Goal: Task Accomplishment & Management: Manage account settings

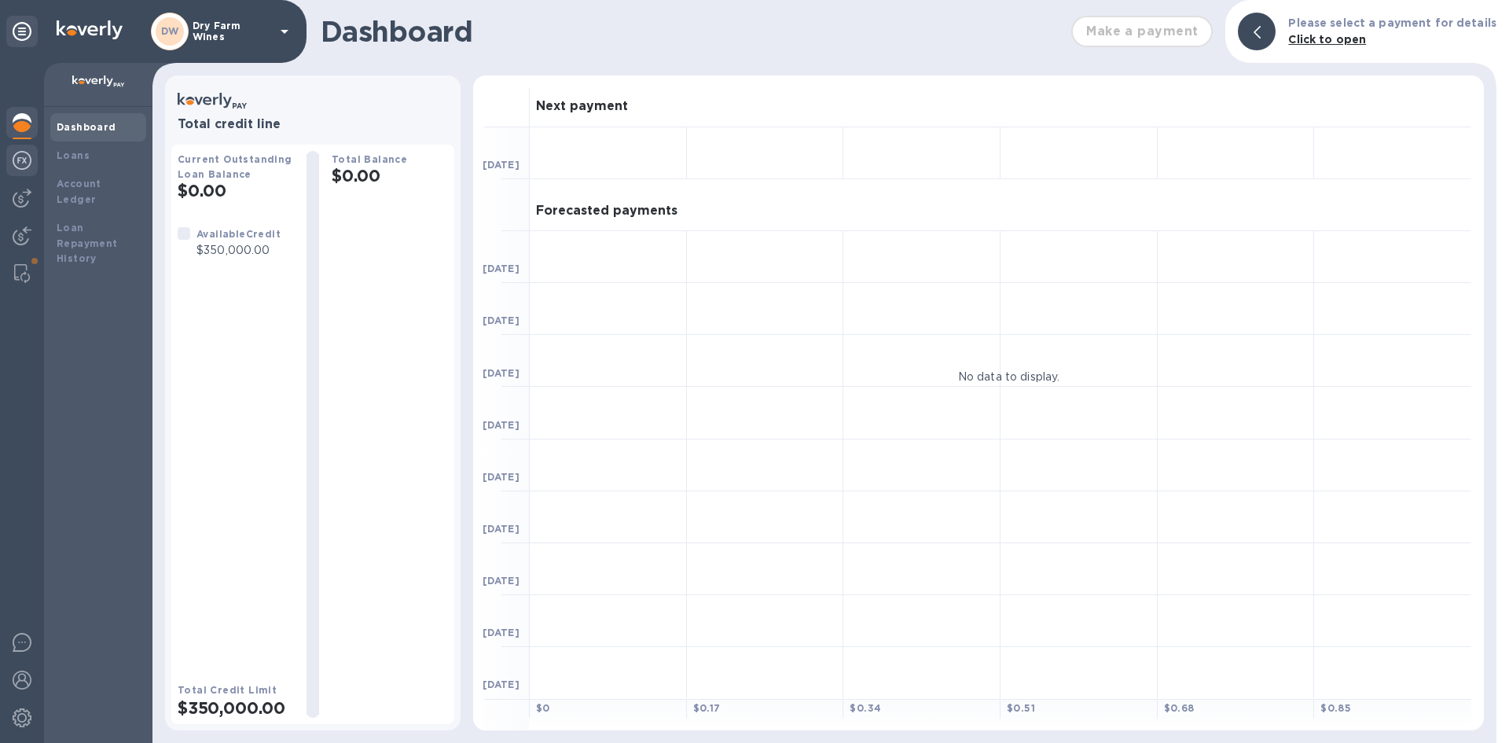
click at [27, 169] on img at bounding box center [22, 160] width 19 height 19
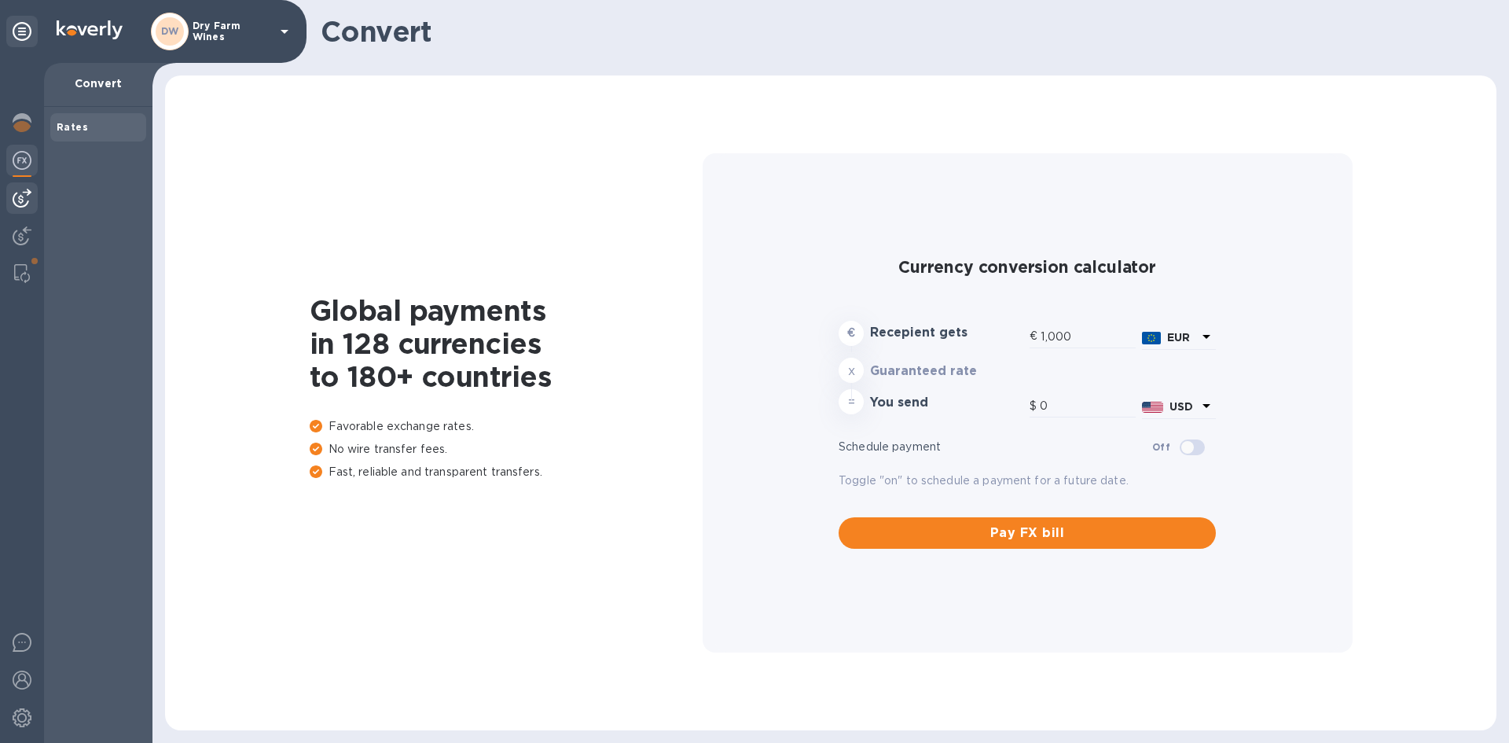
click at [28, 204] on img at bounding box center [22, 198] width 19 height 19
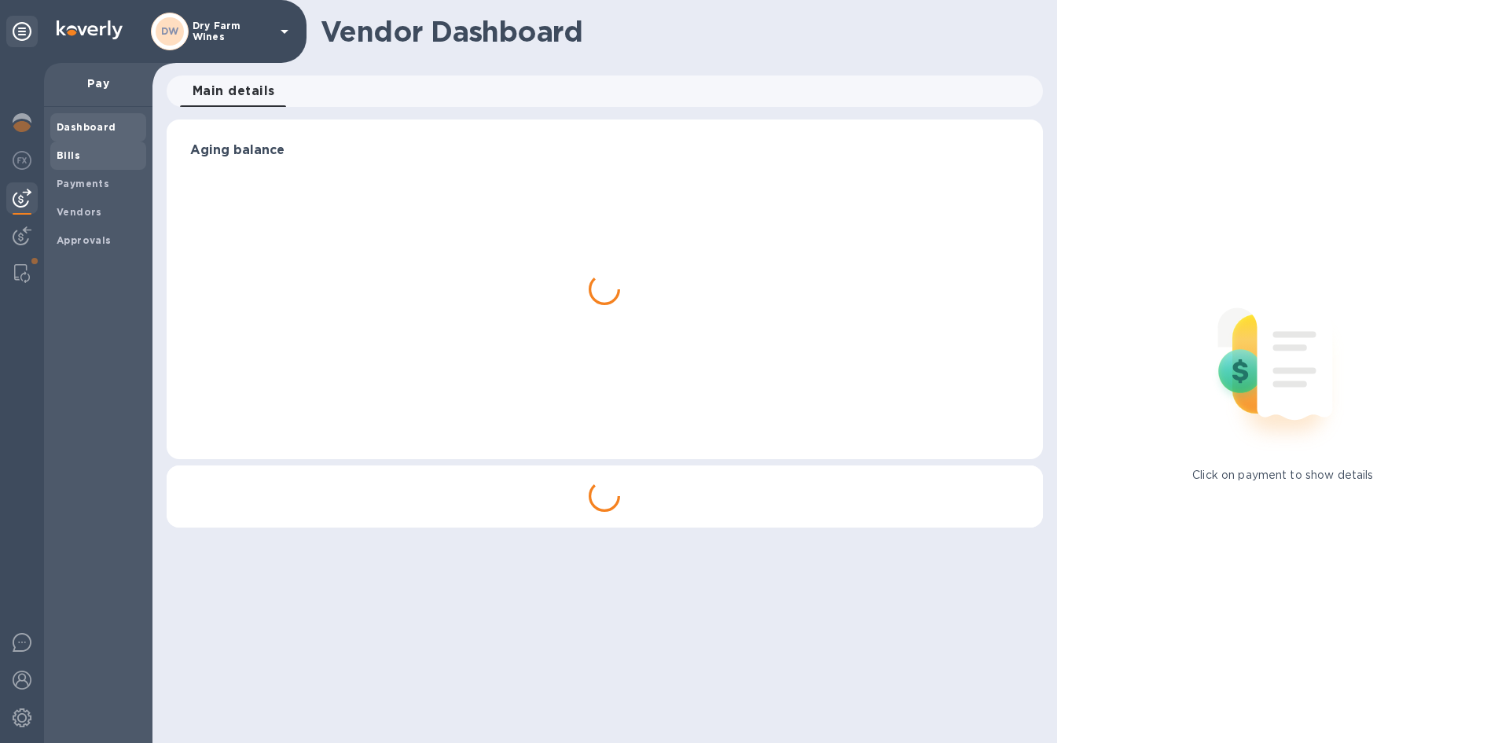
click at [79, 160] on span "Bills" at bounding box center [98, 156] width 83 height 16
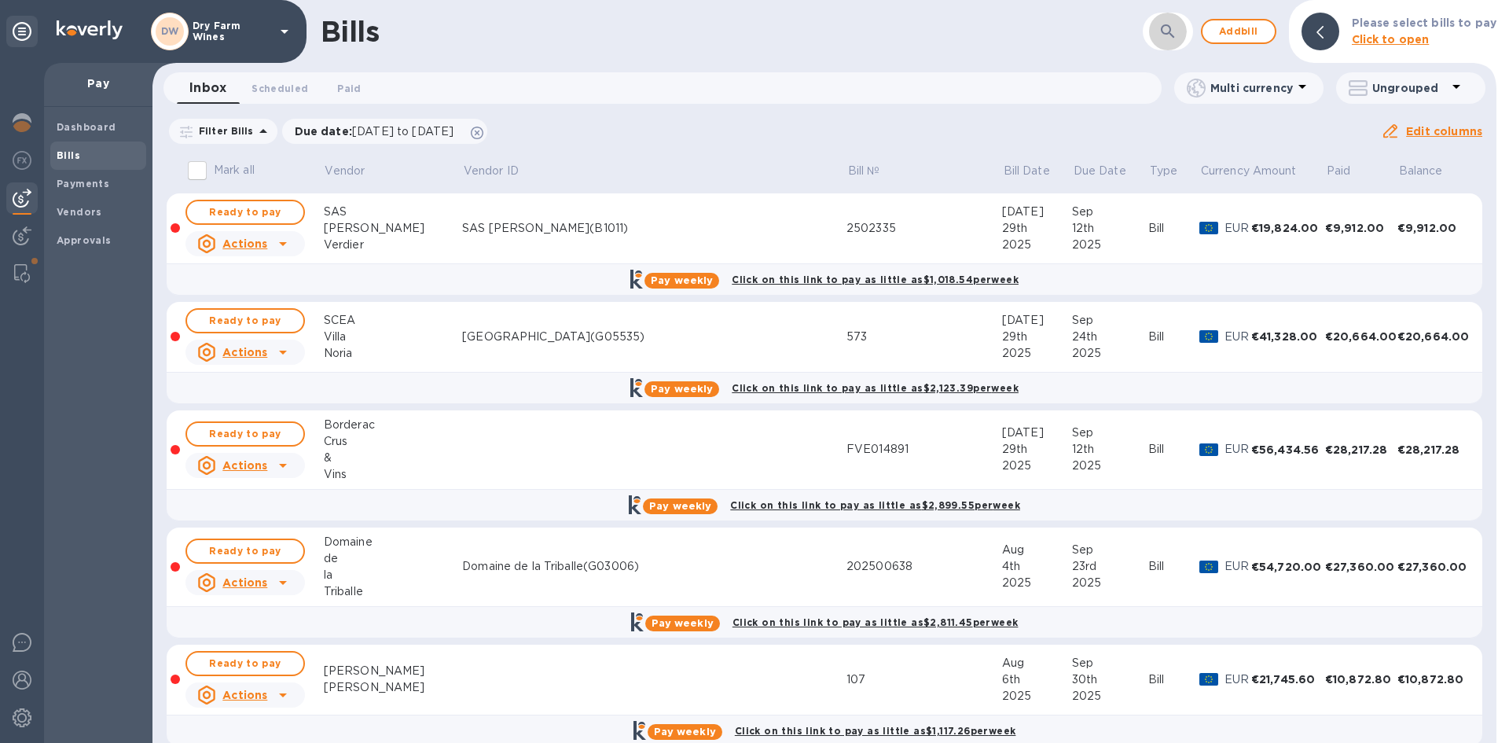
click at [1165, 39] on icon "button" at bounding box center [1168, 31] width 19 height 19
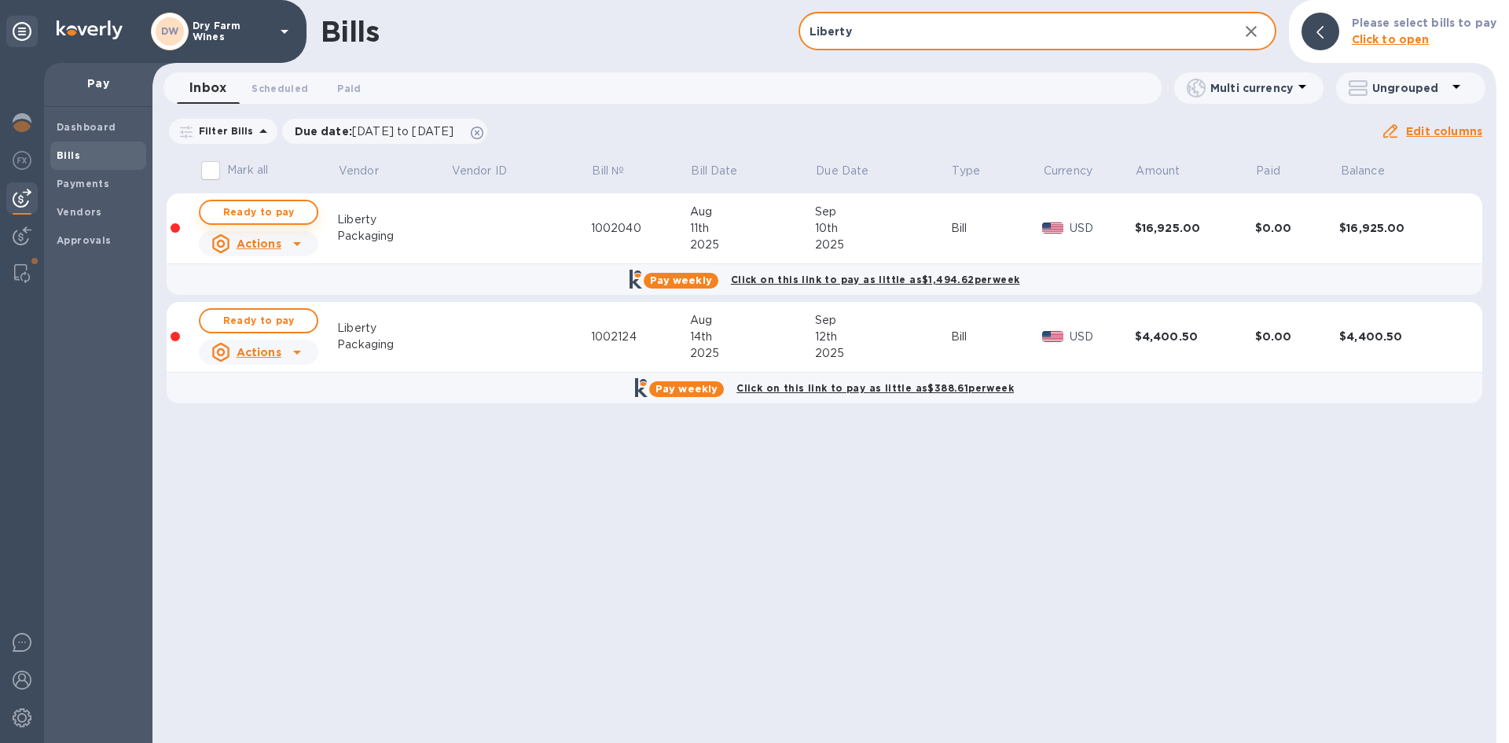
type input "Liberty"
click at [277, 218] on span "Ready to pay" at bounding box center [258, 212] width 91 height 19
click at [283, 316] on span "Ready to pay" at bounding box center [258, 320] width 91 height 19
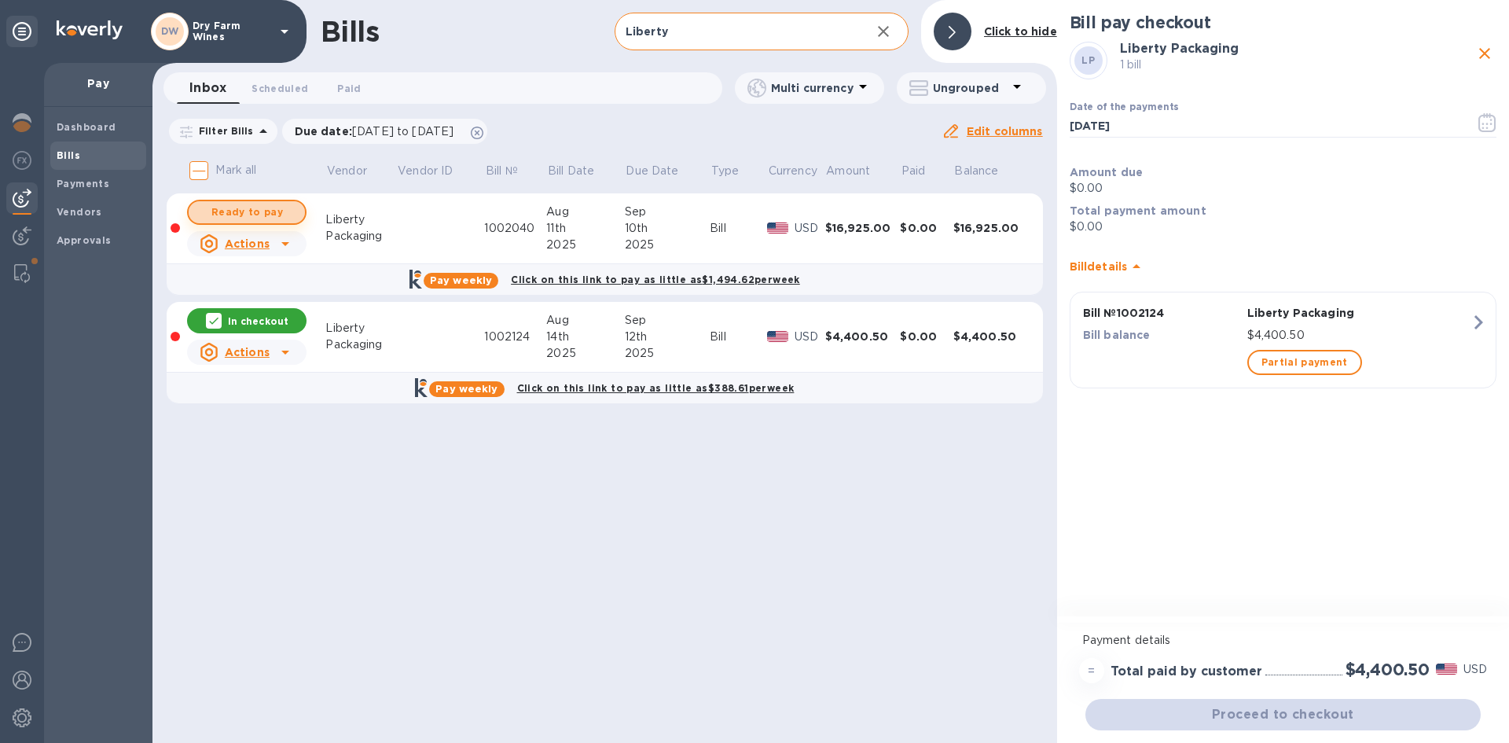
click at [275, 211] on span "Ready to pay" at bounding box center [246, 212] width 91 height 19
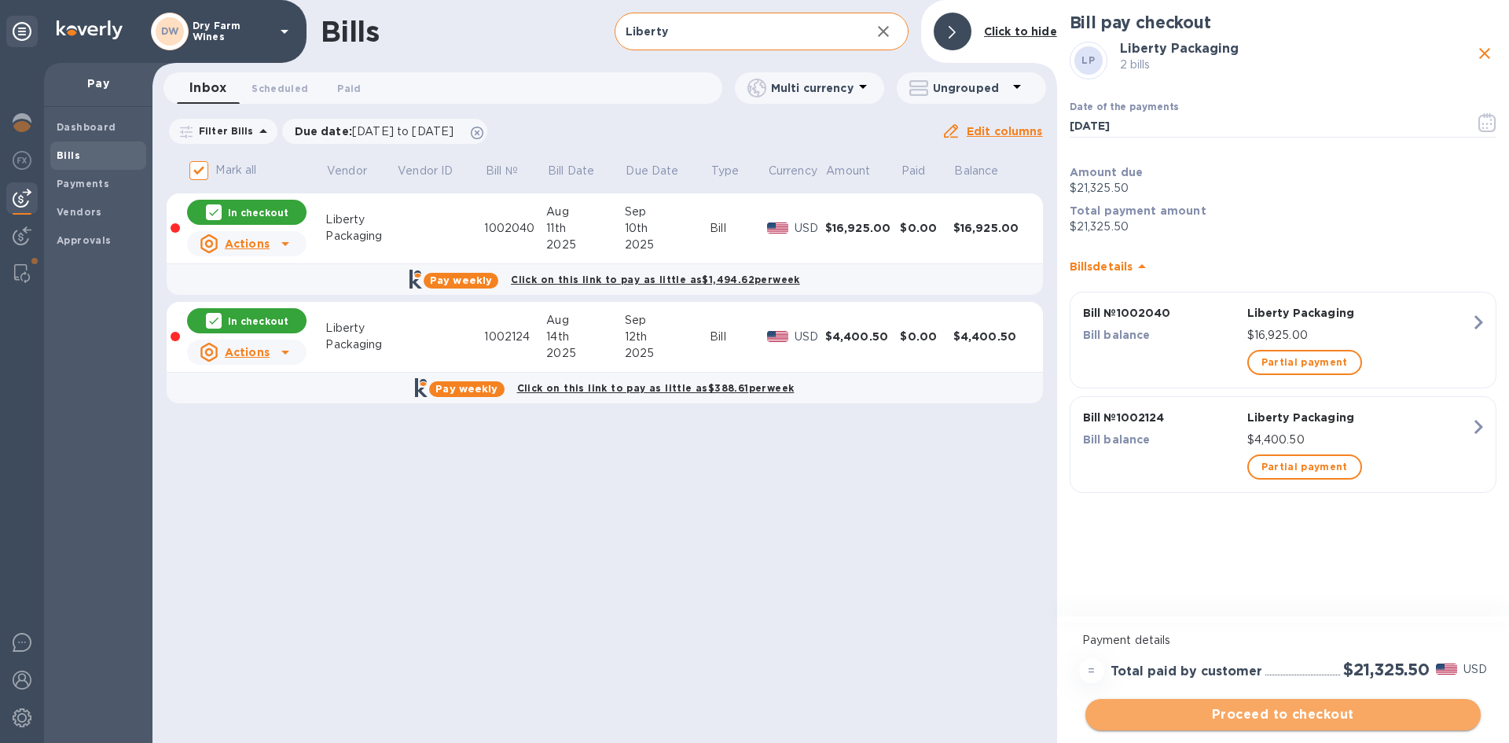
click at [1332, 725] on button "Proceed to checkout" at bounding box center [1283, 714] width 395 height 31
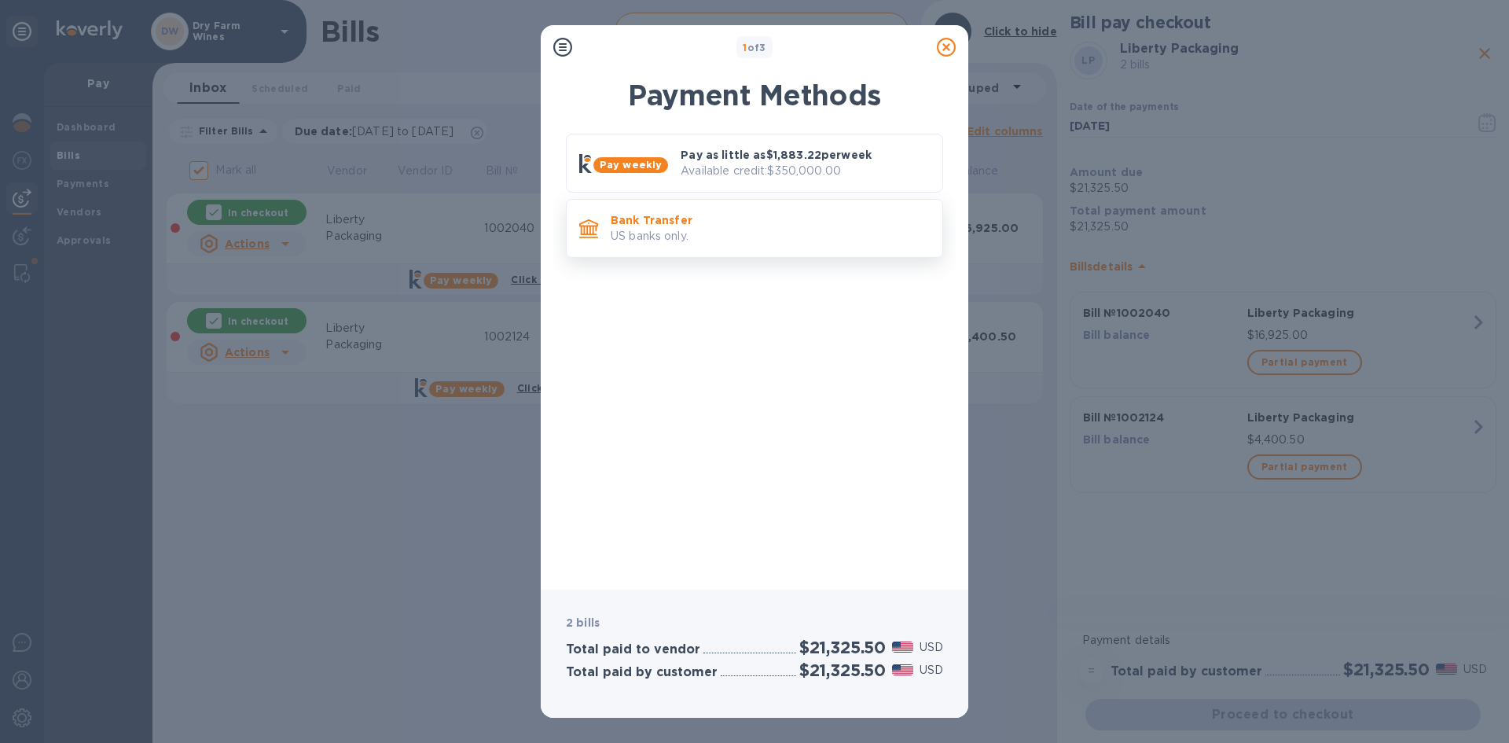
click at [828, 252] on div "Bank Transfer US banks only." at bounding box center [754, 228] width 377 height 59
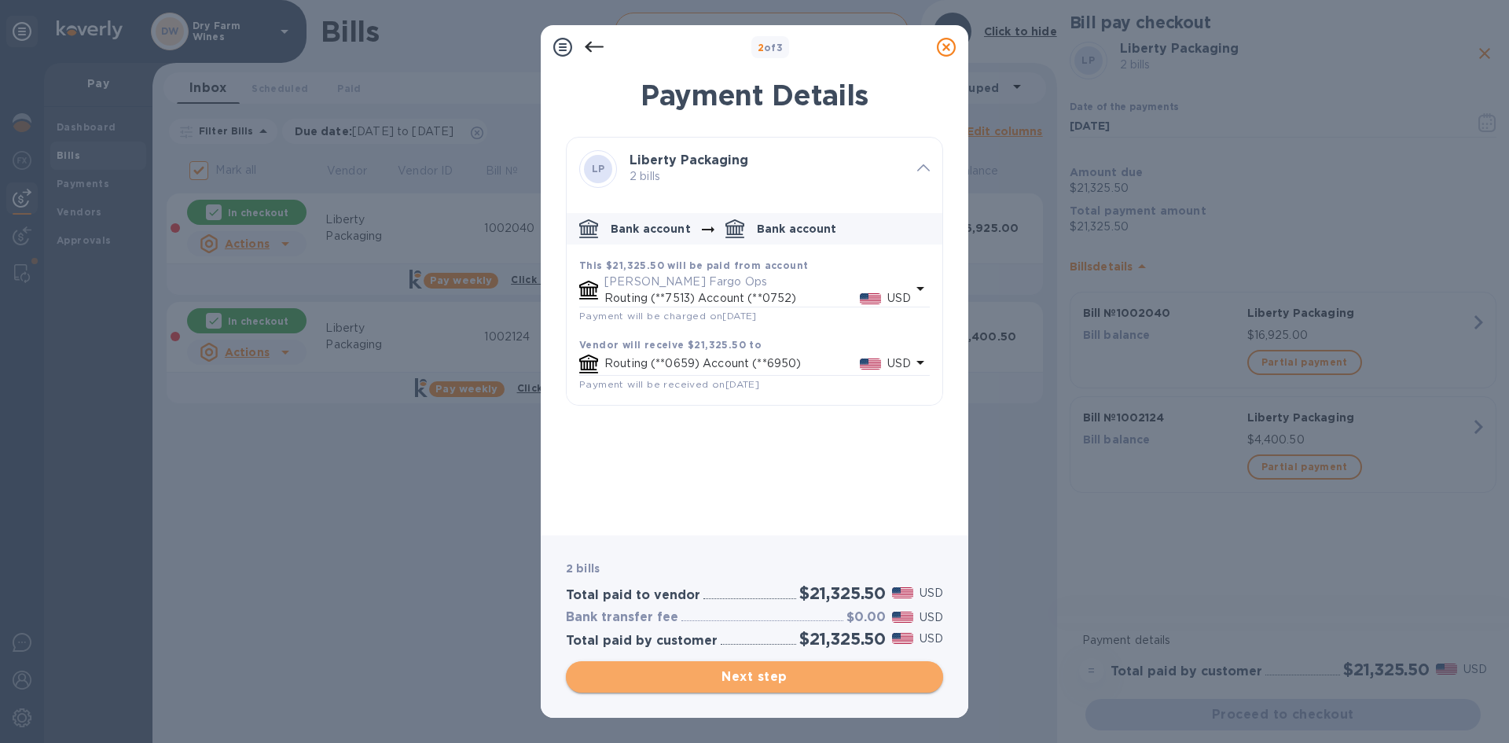
click at [777, 676] on span "Next step" at bounding box center [755, 676] width 352 height 19
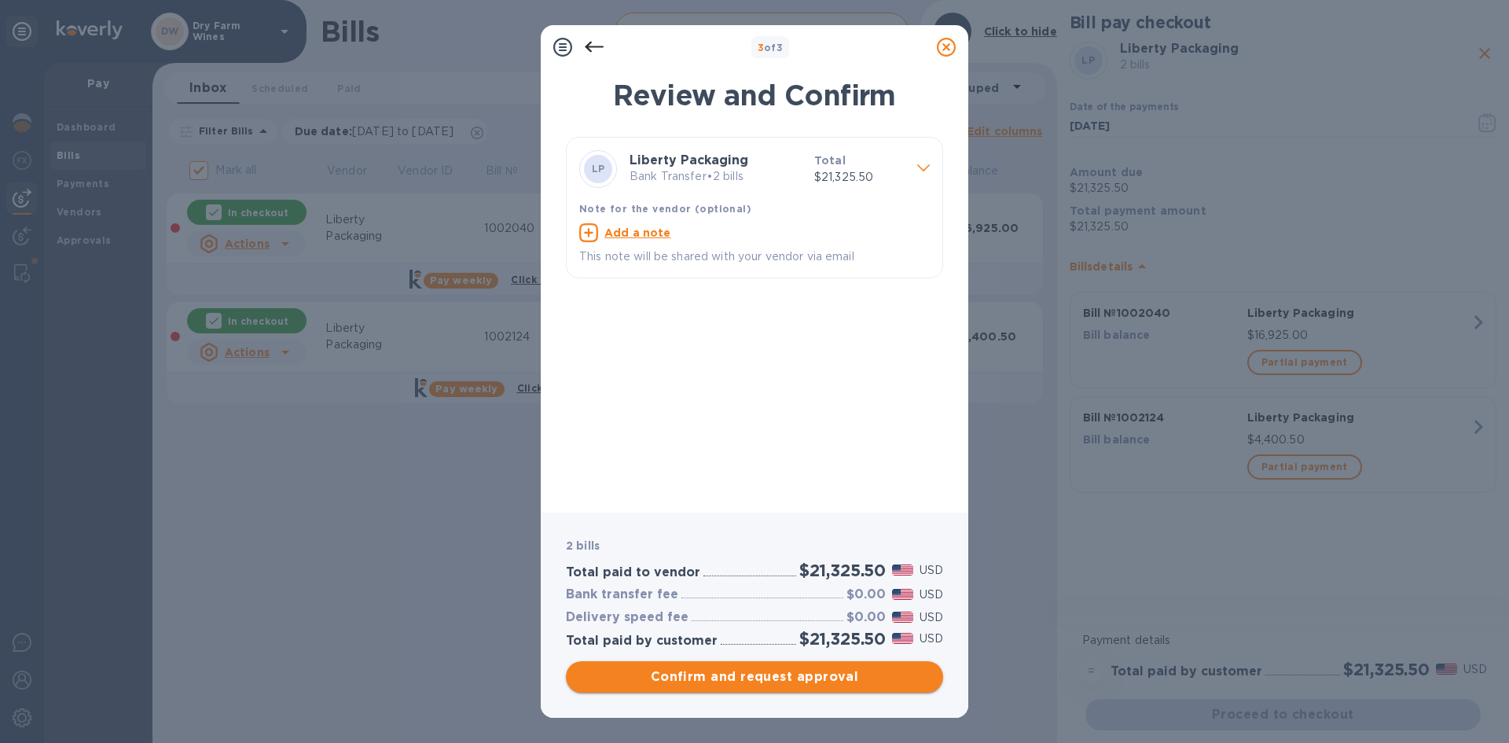
click at [777, 676] on span "Confirm and request approval" at bounding box center [755, 676] width 352 height 19
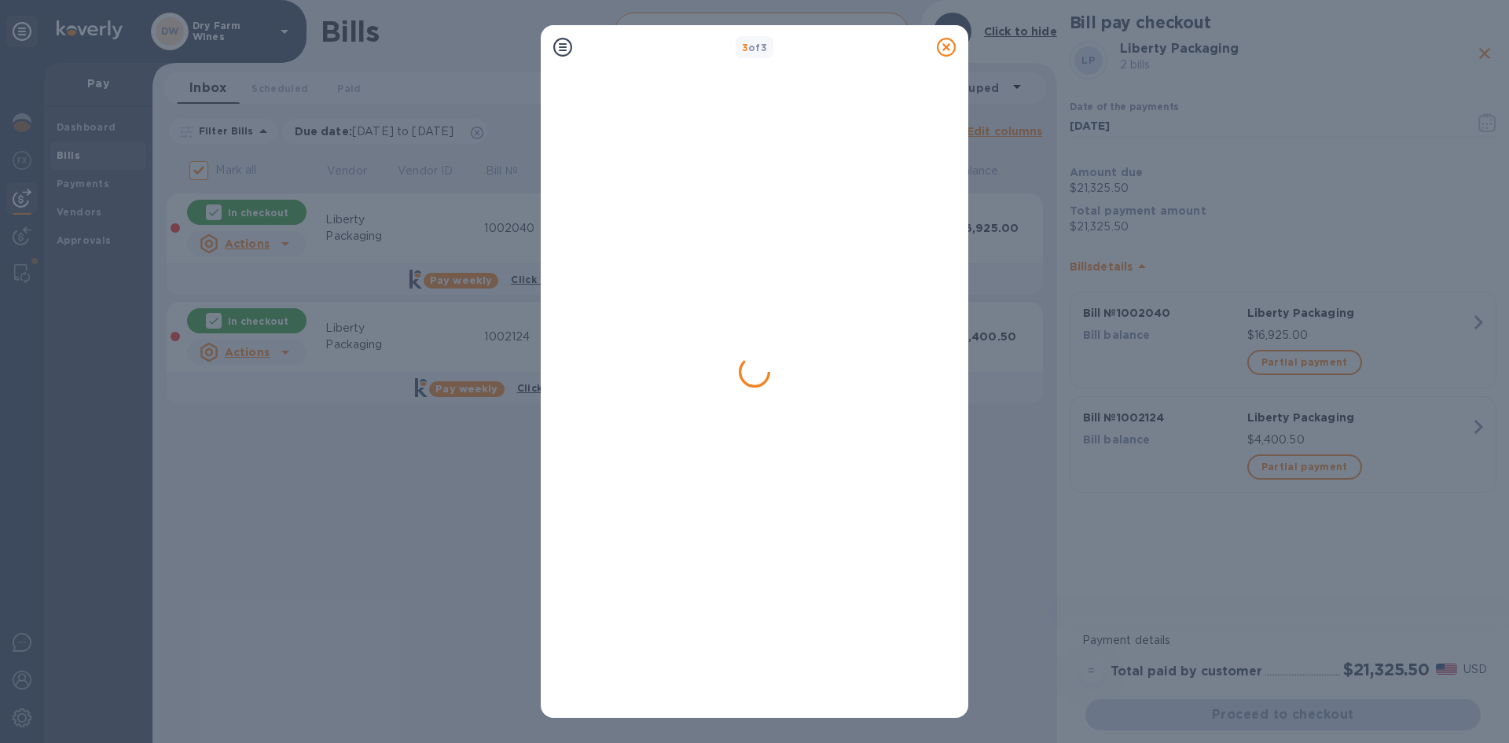
checkbox input "false"
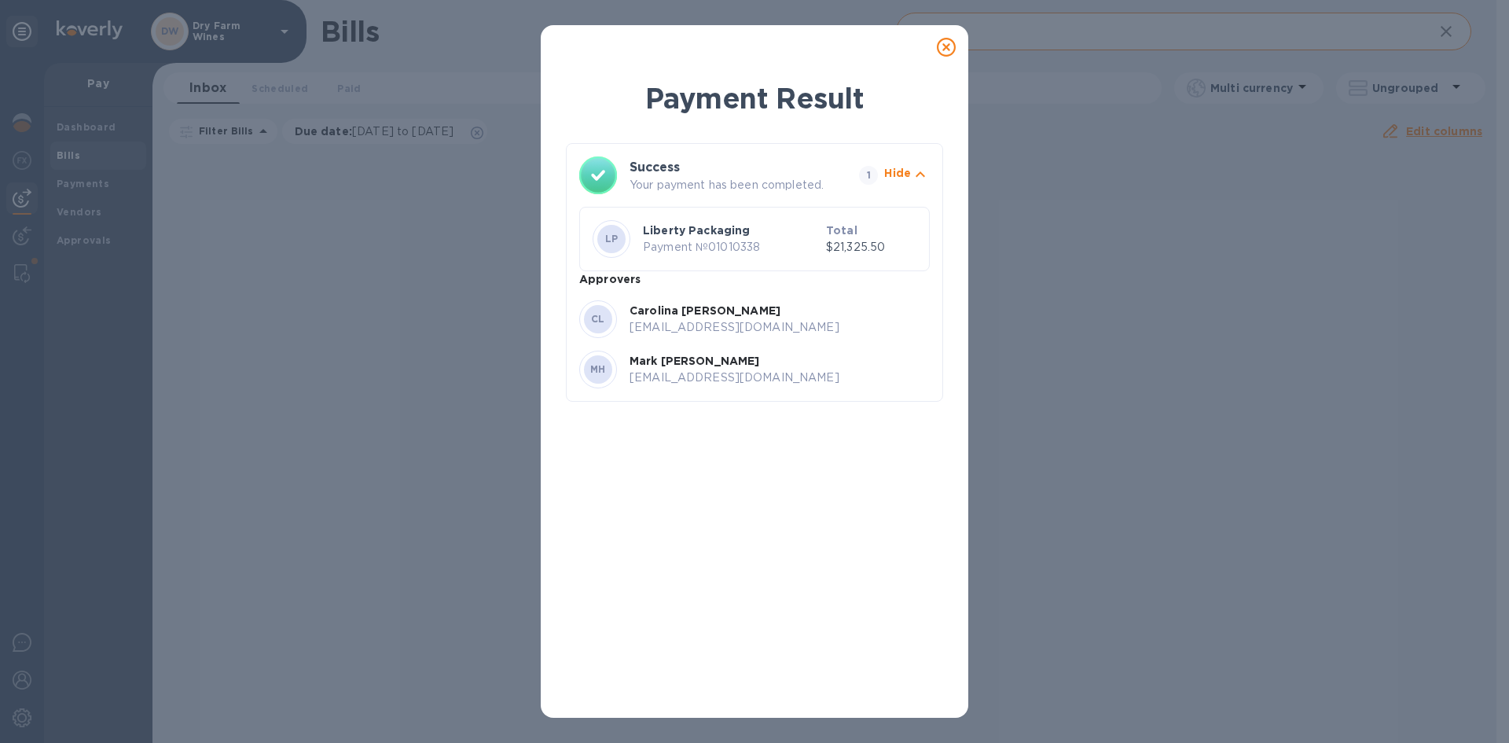
click at [950, 49] on icon at bounding box center [946, 47] width 19 height 19
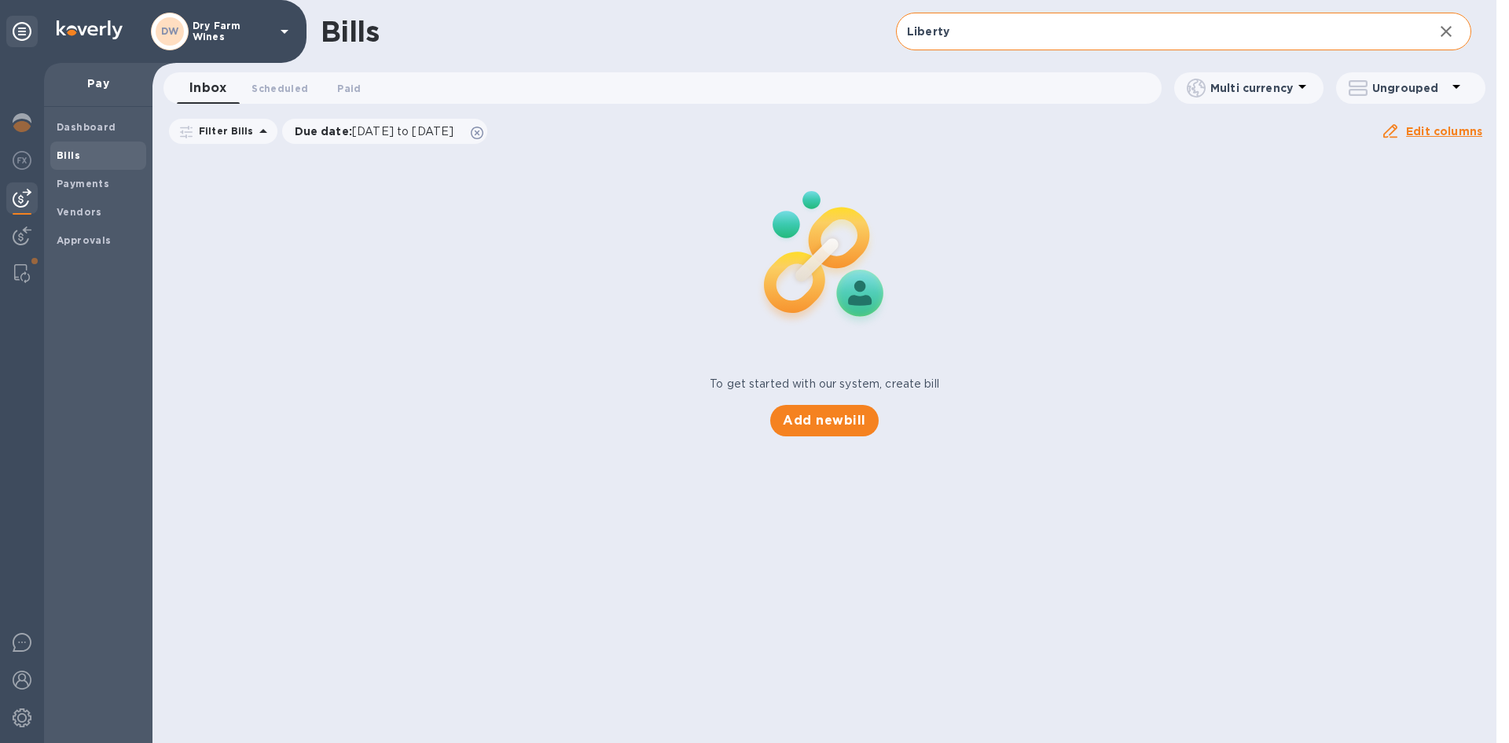
click at [959, 39] on input "Liberty" at bounding box center [1158, 32] width 525 height 39
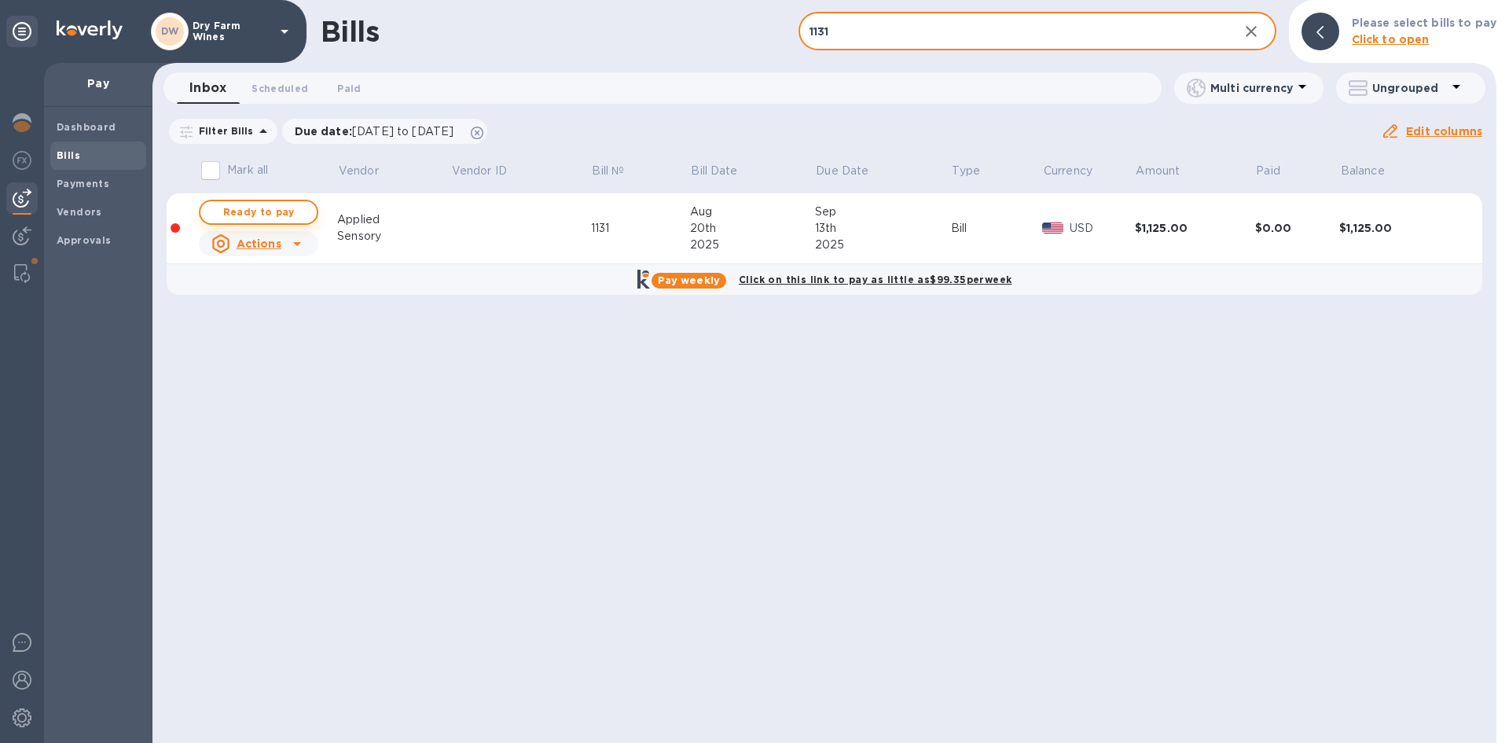
type input "1131"
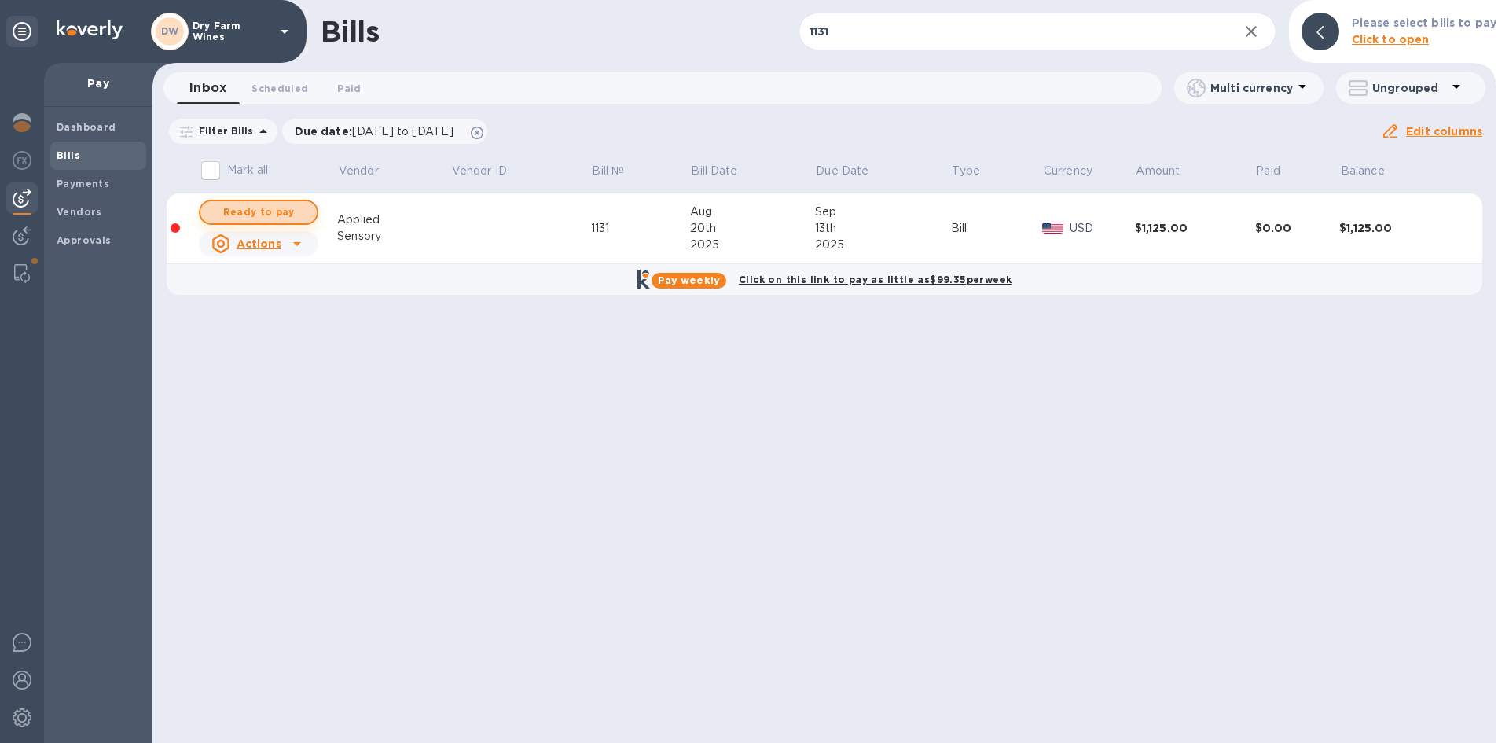
click at [226, 212] on span "Ready to pay" at bounding box center [258, 212] width 91 height 19
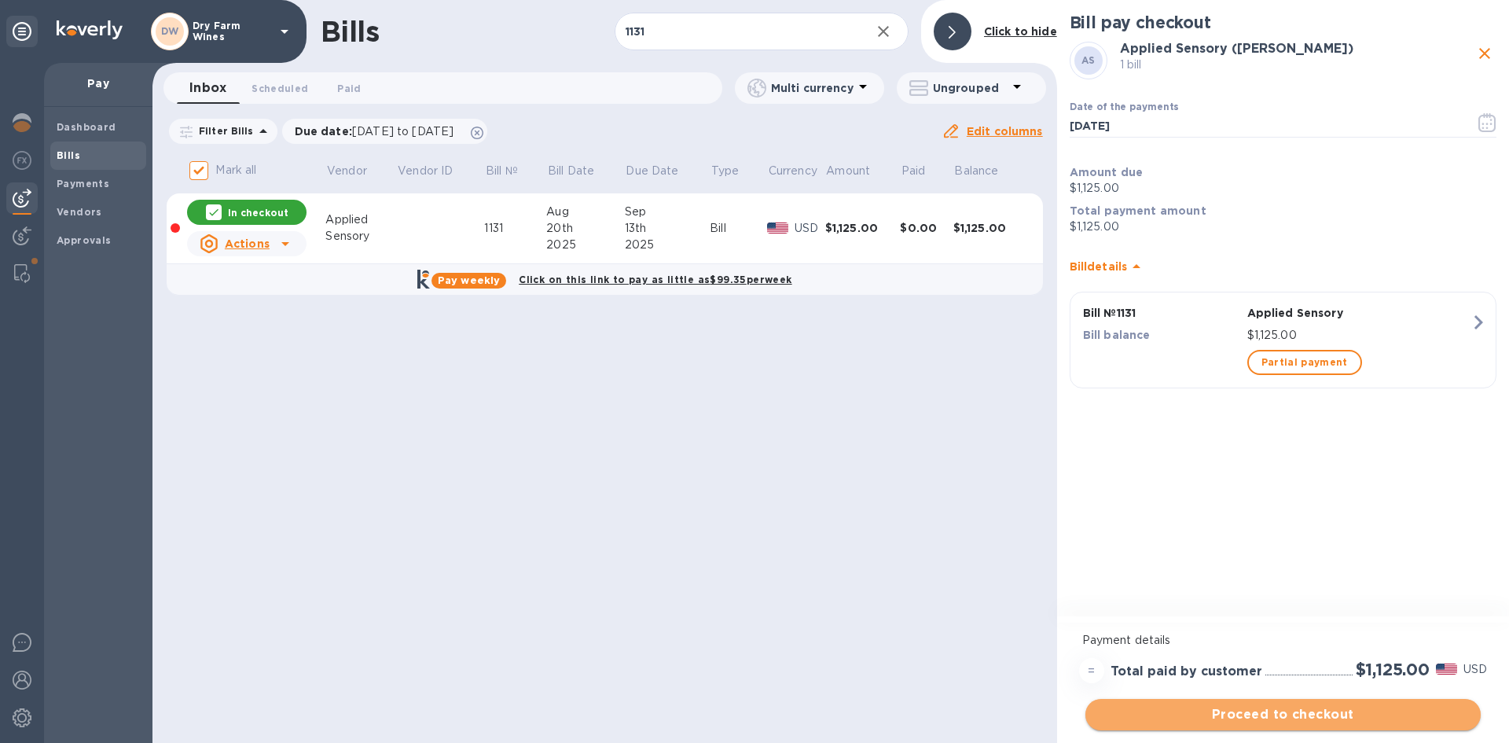
click at [1319, 711] on span "Proceed to checkout" at bounding box center [1283, 714] width 370 height 19
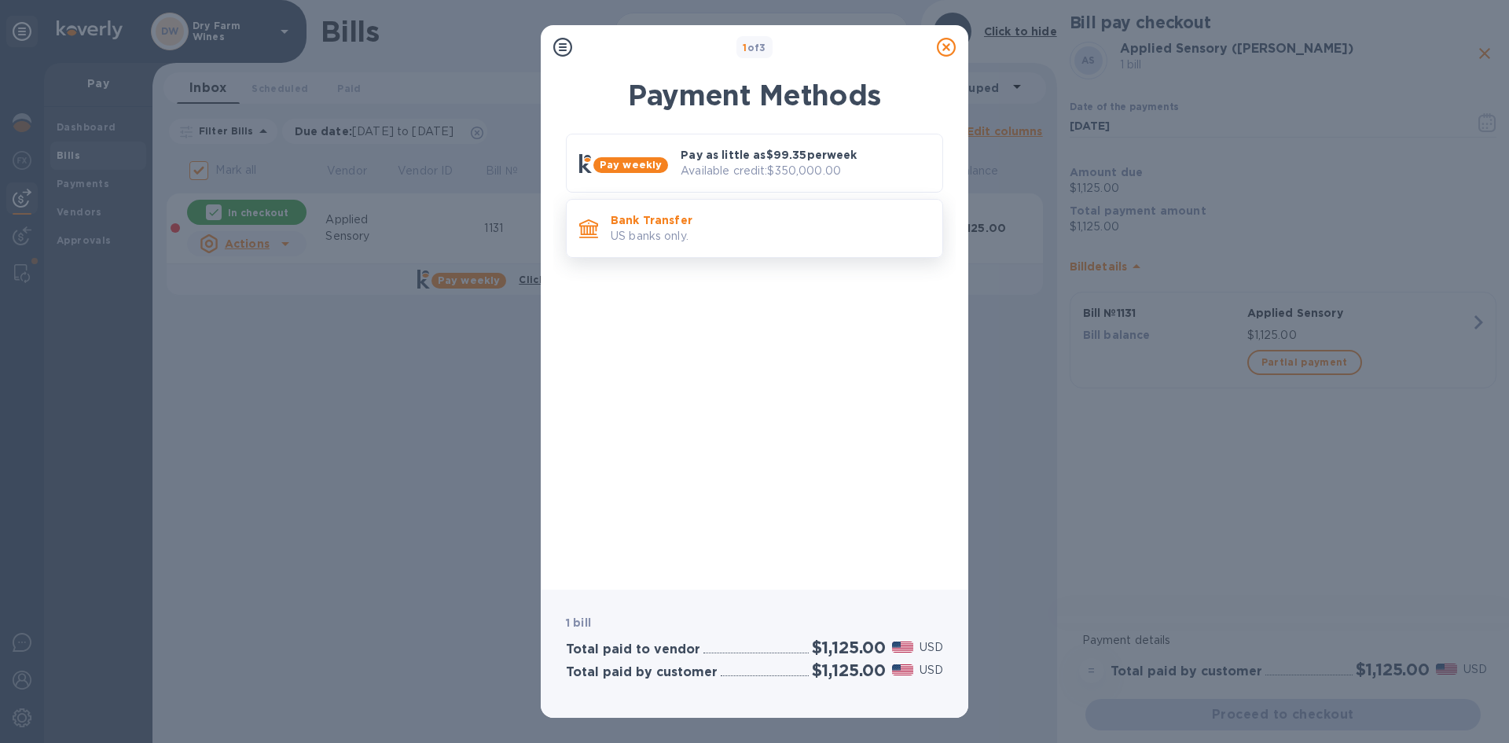
click at [784, 255] on div "Bank Transfer US banks only." at bounding box center [754, 228] width 377 height 59
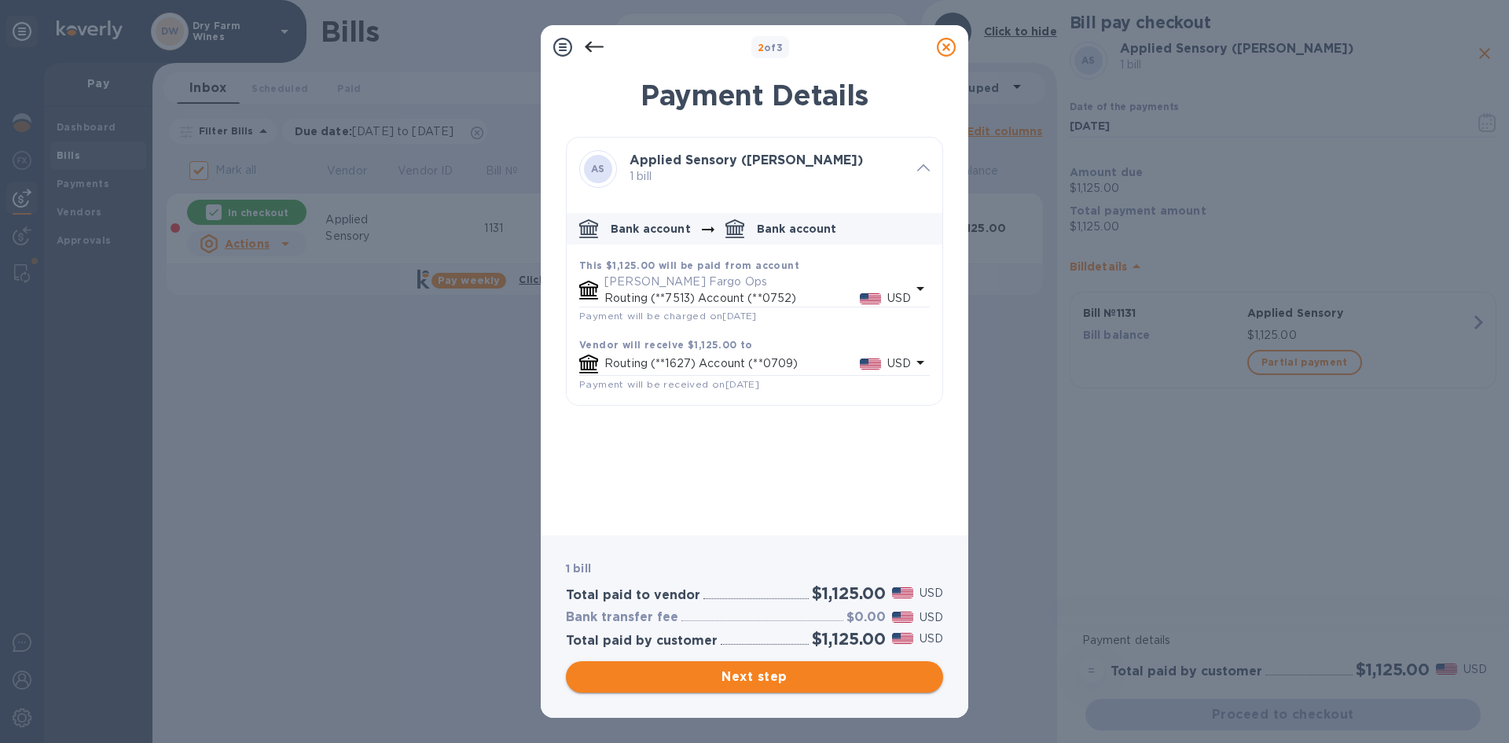
click at [861, 683] on span "Next step" at bounding box center [755, 676] width 352 height 19
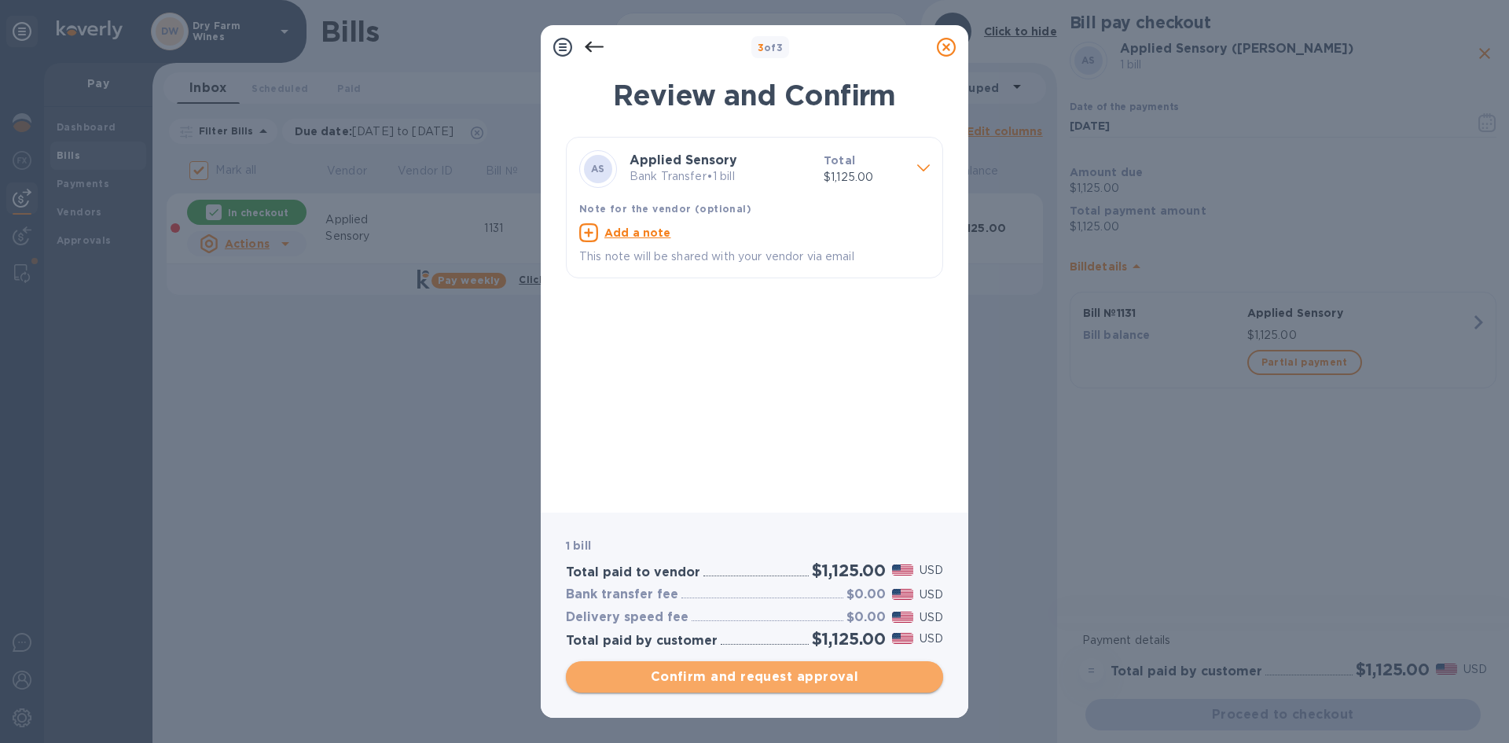
click at [827, 666] on button "Confirm and request approval" at bounding box center [754, 676] width 377 height 31
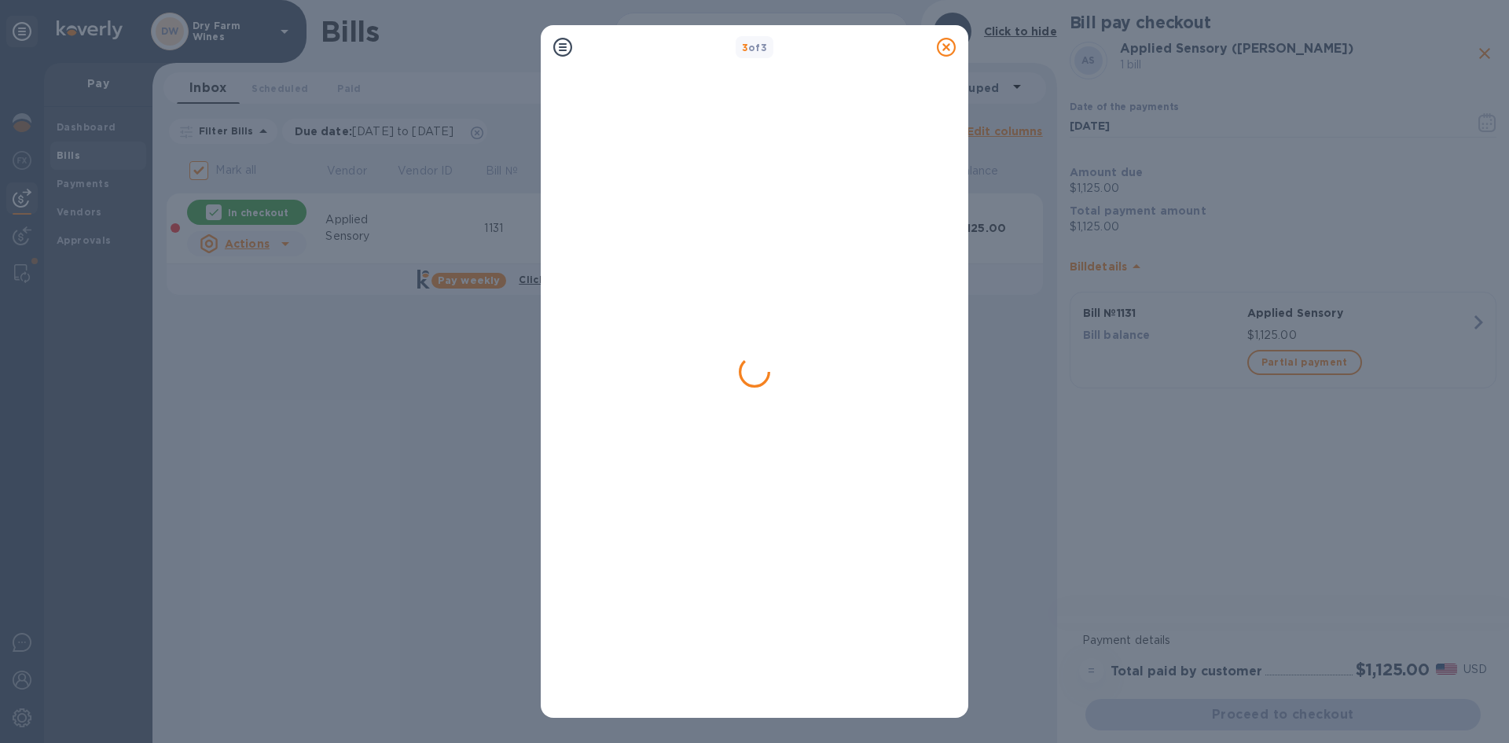
checkbox input "false"
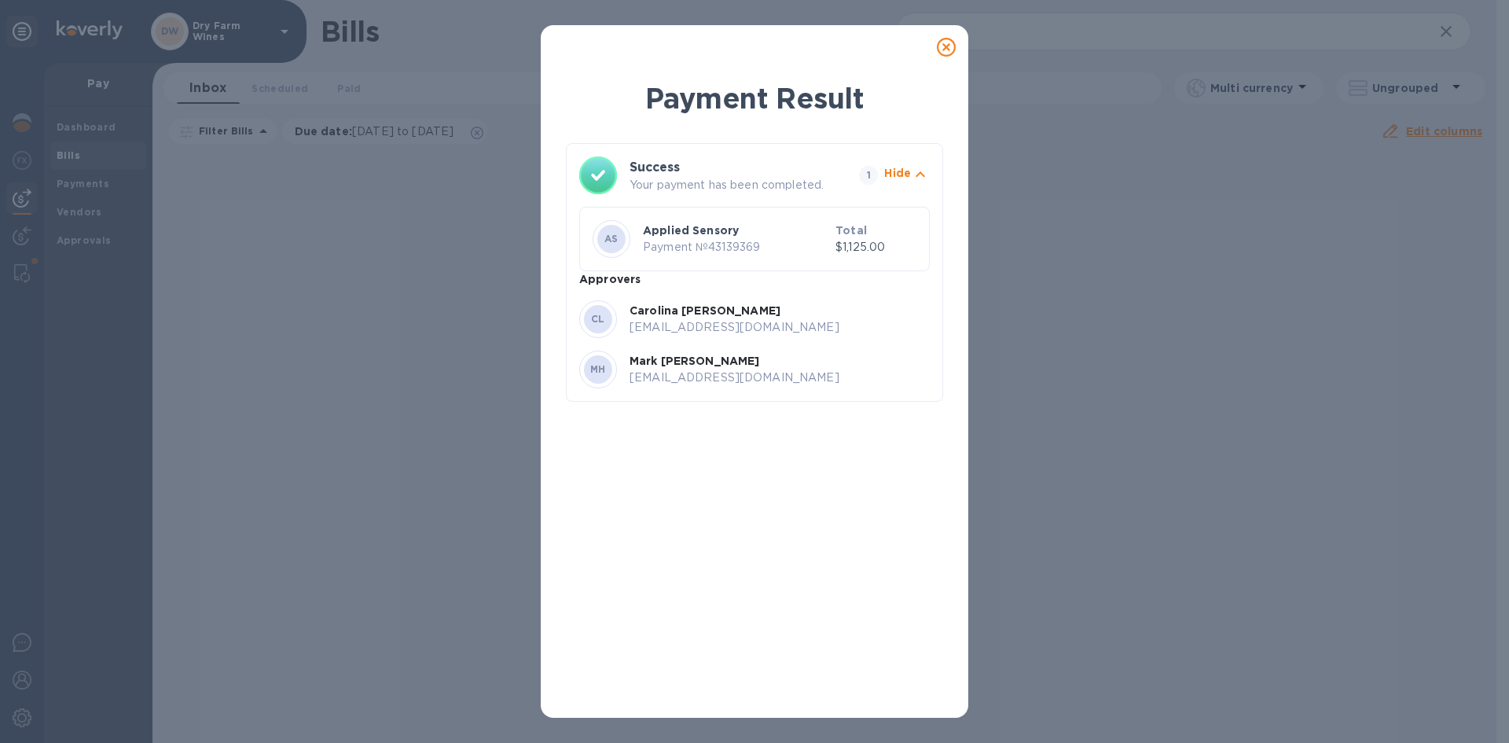
click at [944, 41] on icon at bounding box center [946, 47] width 19 height 19
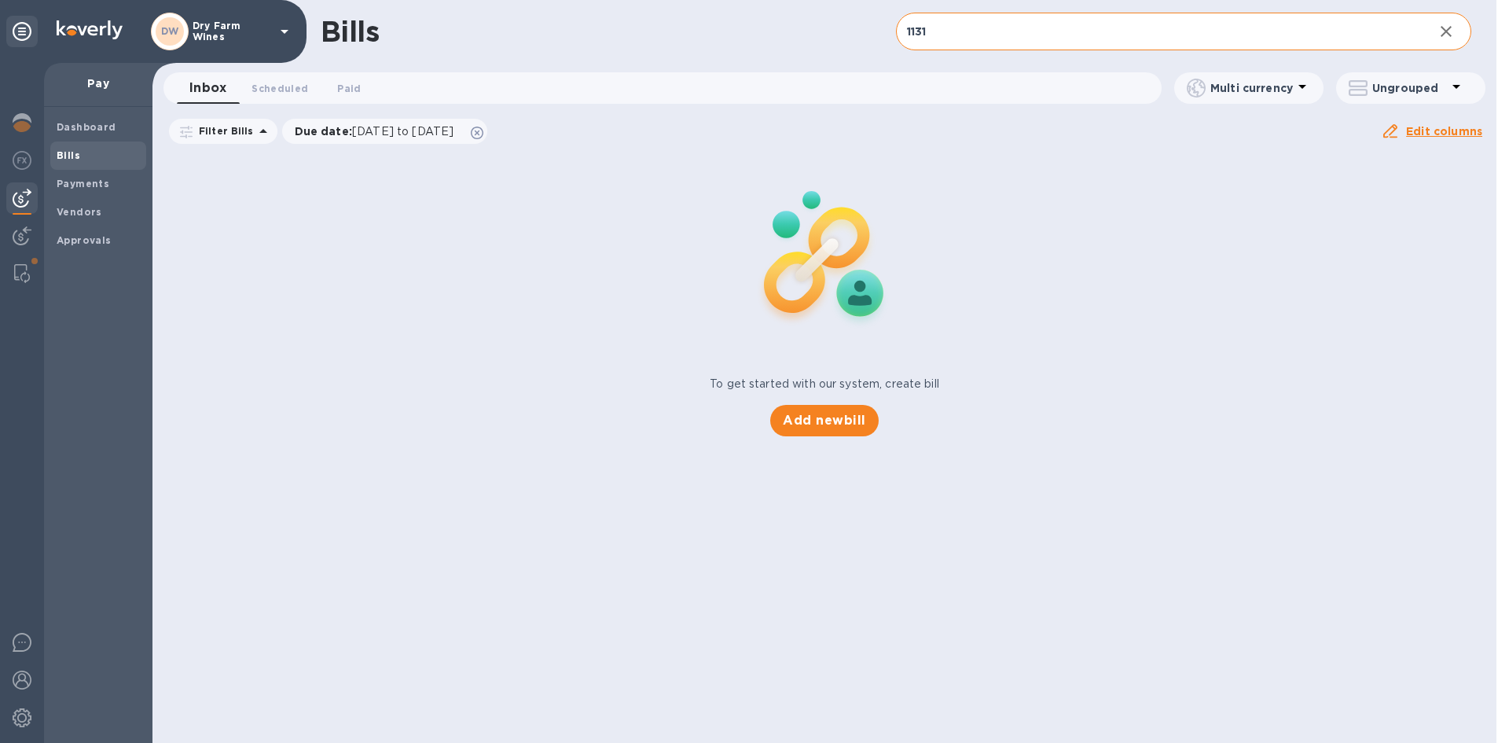
click at [1015, 17] on input "1131" at bounding box center [1158, 32] width 525 height 39
click at [1012, 20] on input "1131" at bounding box center [1158, 32] width 525 height 39
paste input "2025-169"
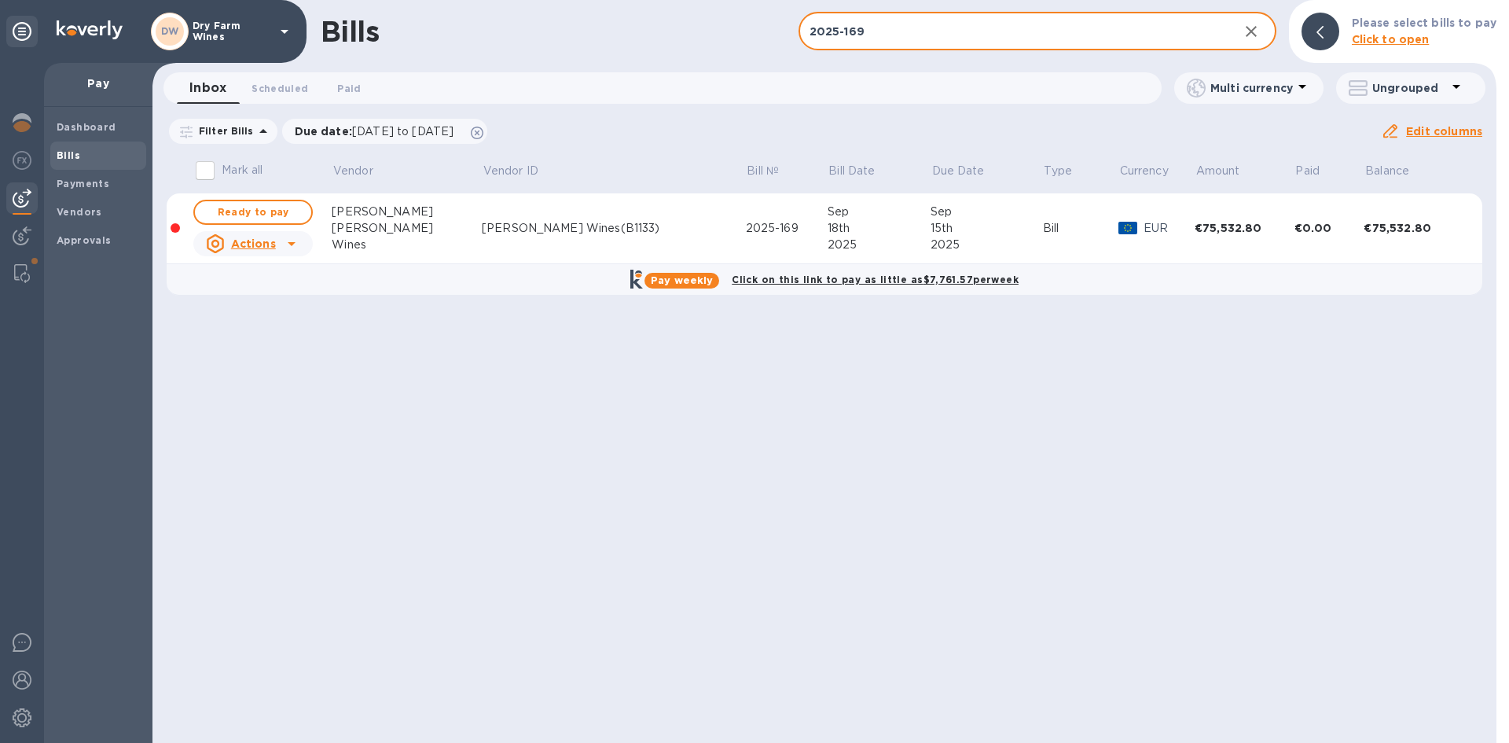
type input "2025-169"
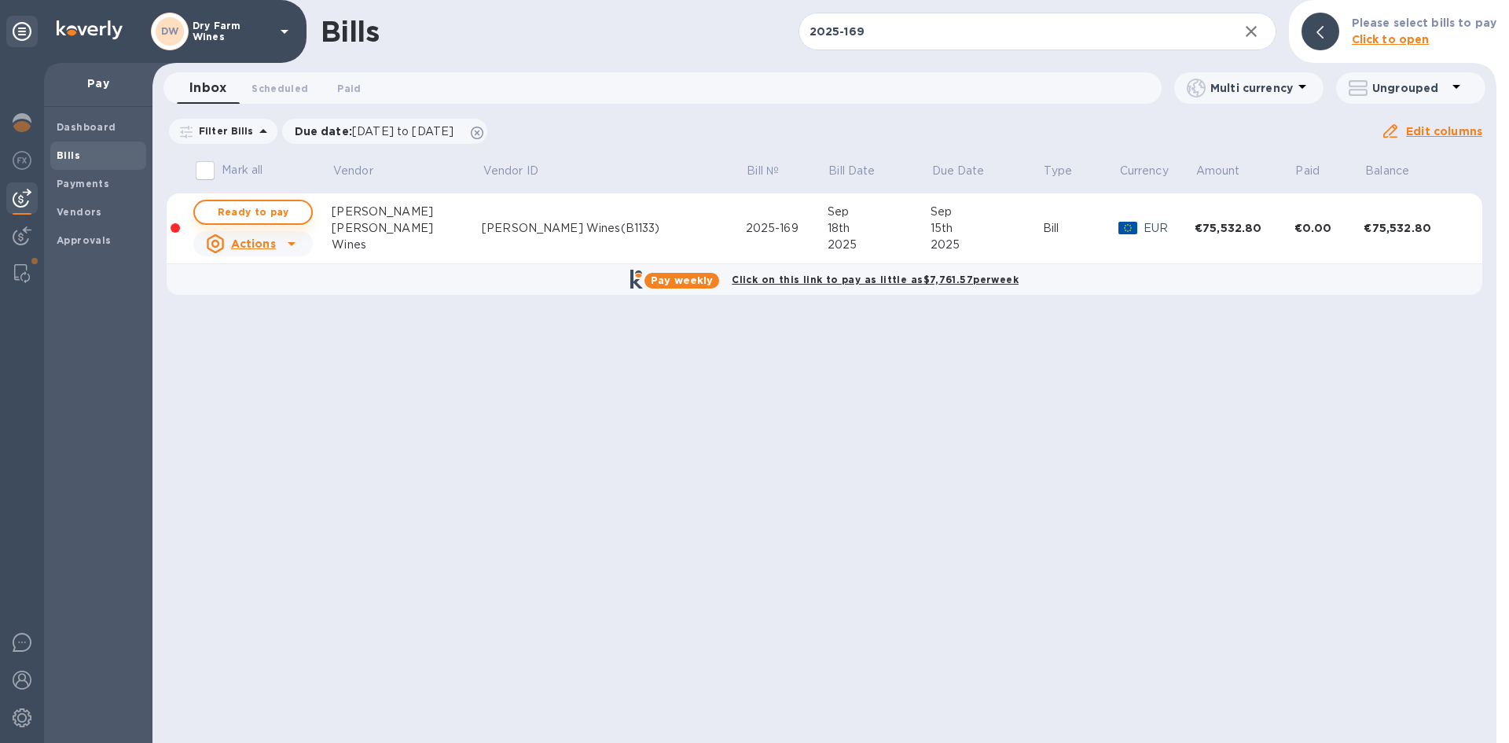
click at [260, 211] on span "Ready to pay" at bounding box center [253, 212] width 91 height 19
checkbox input "true"
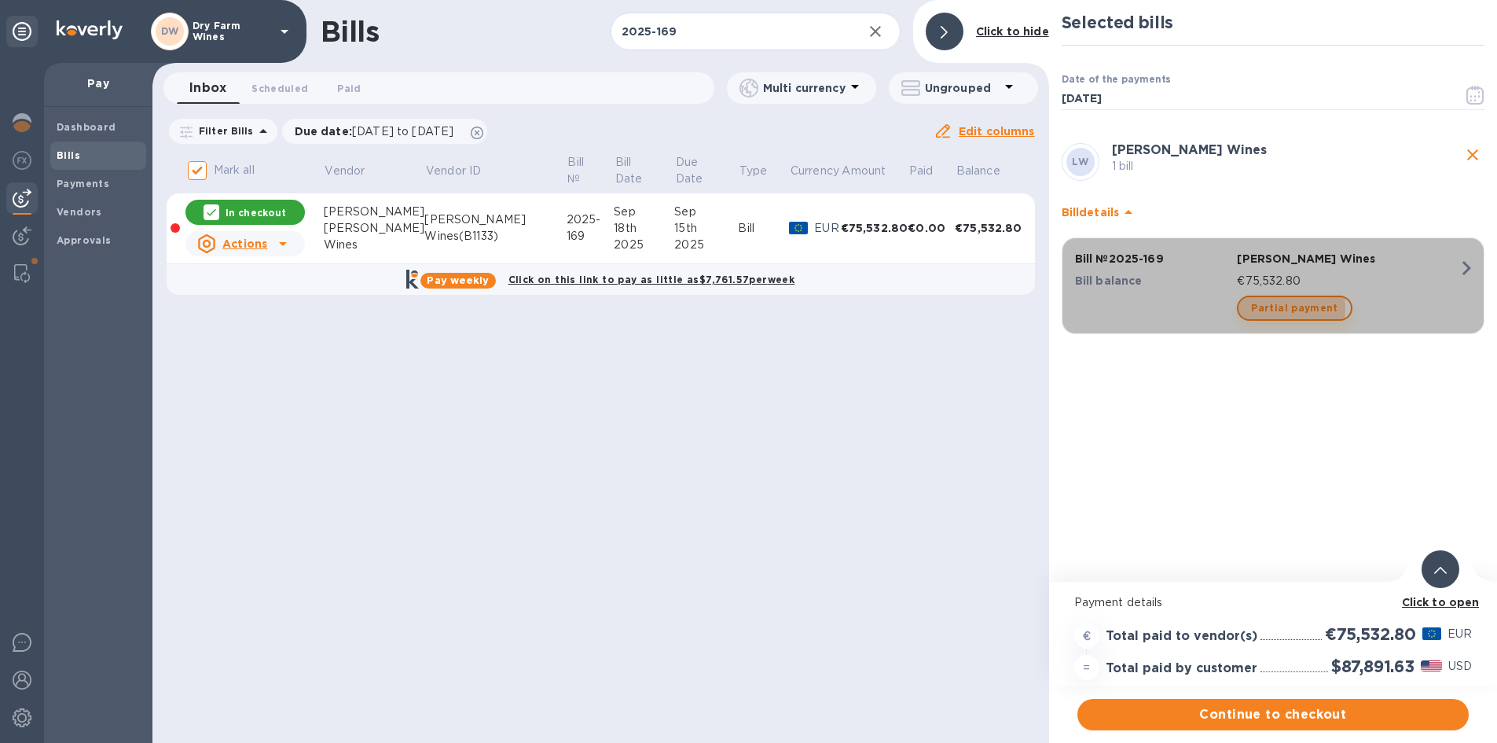
click at [1251, 309] on span "Partial payment" at bounding box center [1294, 308] width 86 height 19
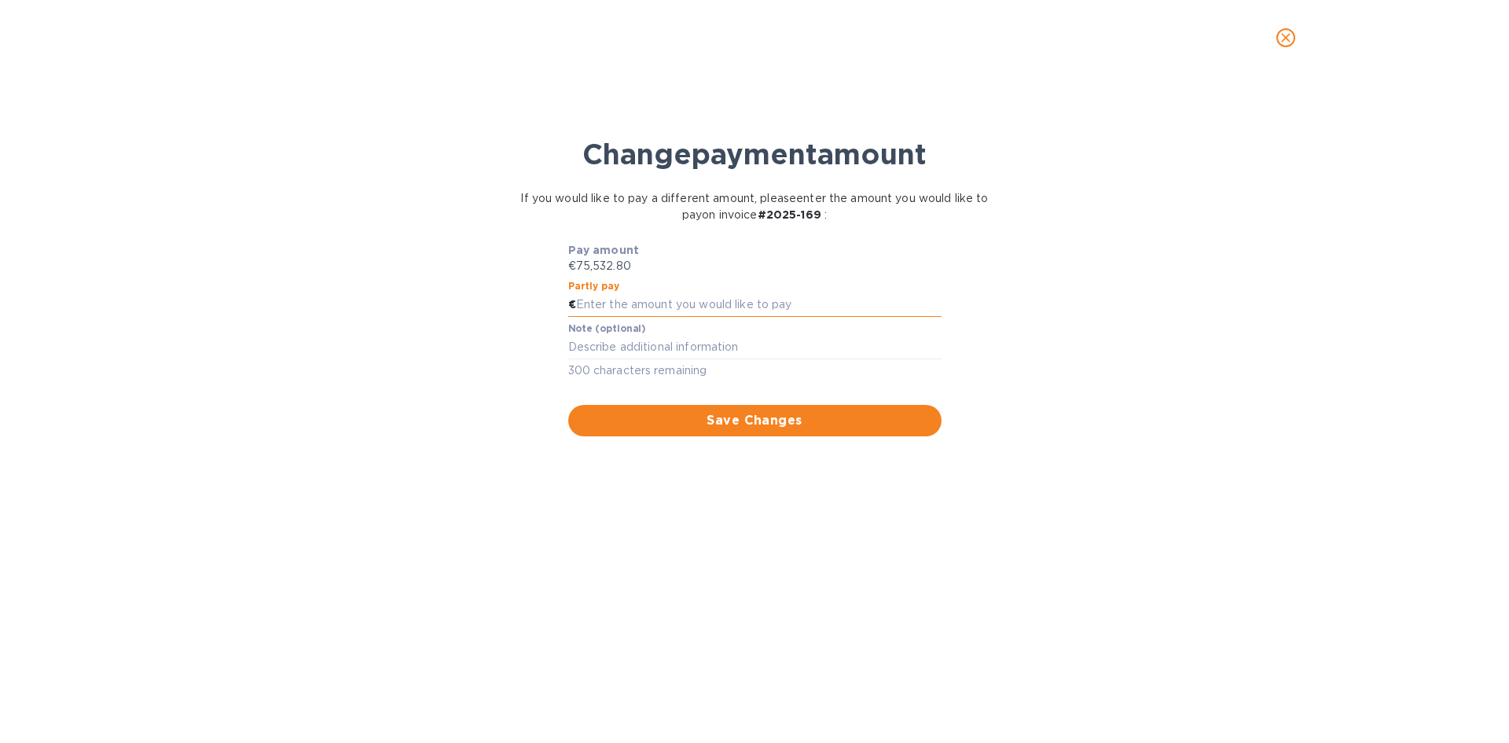
click at [612, 304] on input "text" at bounding box center [759, 305] width 366 height 24
paste input "37,766.40"
type input "37,766.40"
click at [630, 345] on textarea at bounding box center [754, 346] width 373 height 13
type textarea "First Half"
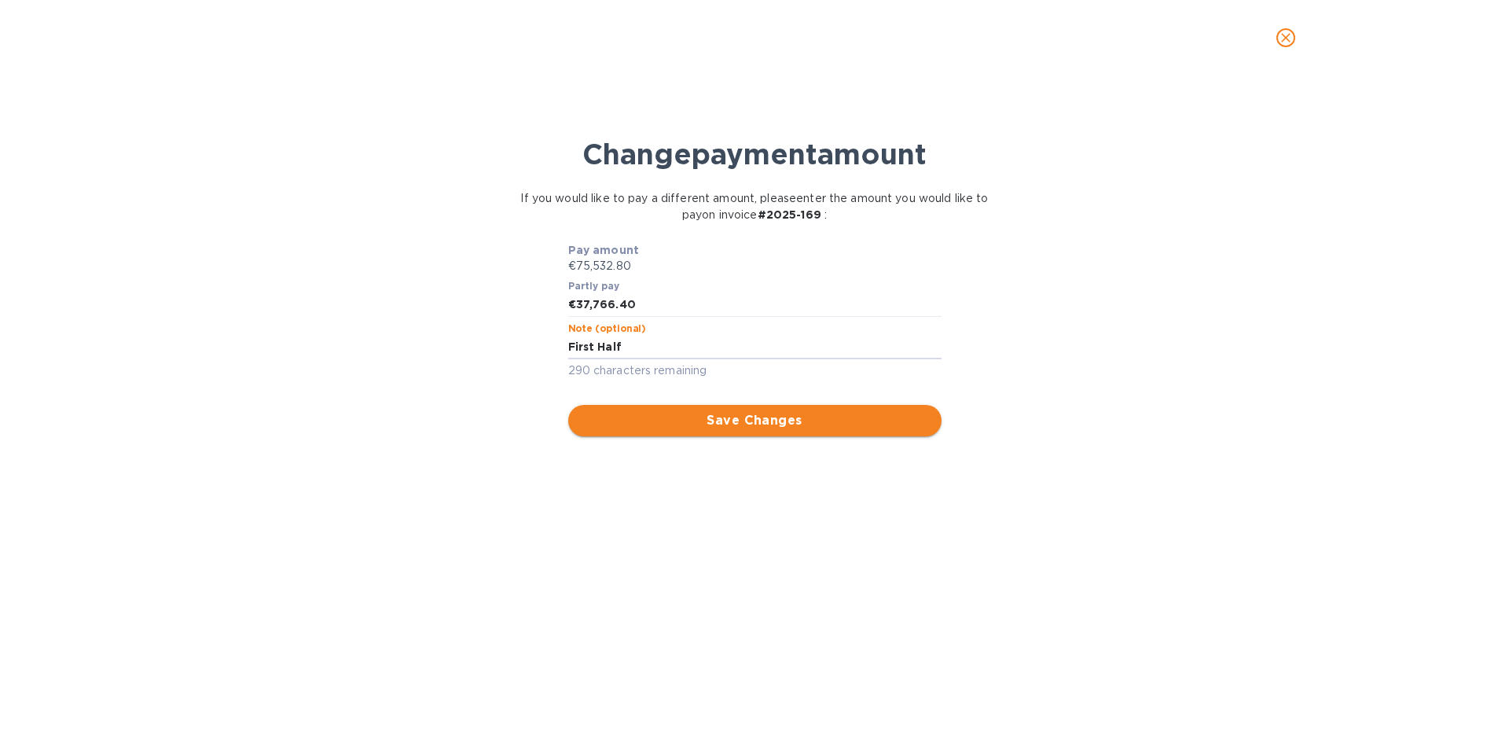
click at [648, 412] on span "Save Changes" at bounding box center [755, 420] width 348 height 19
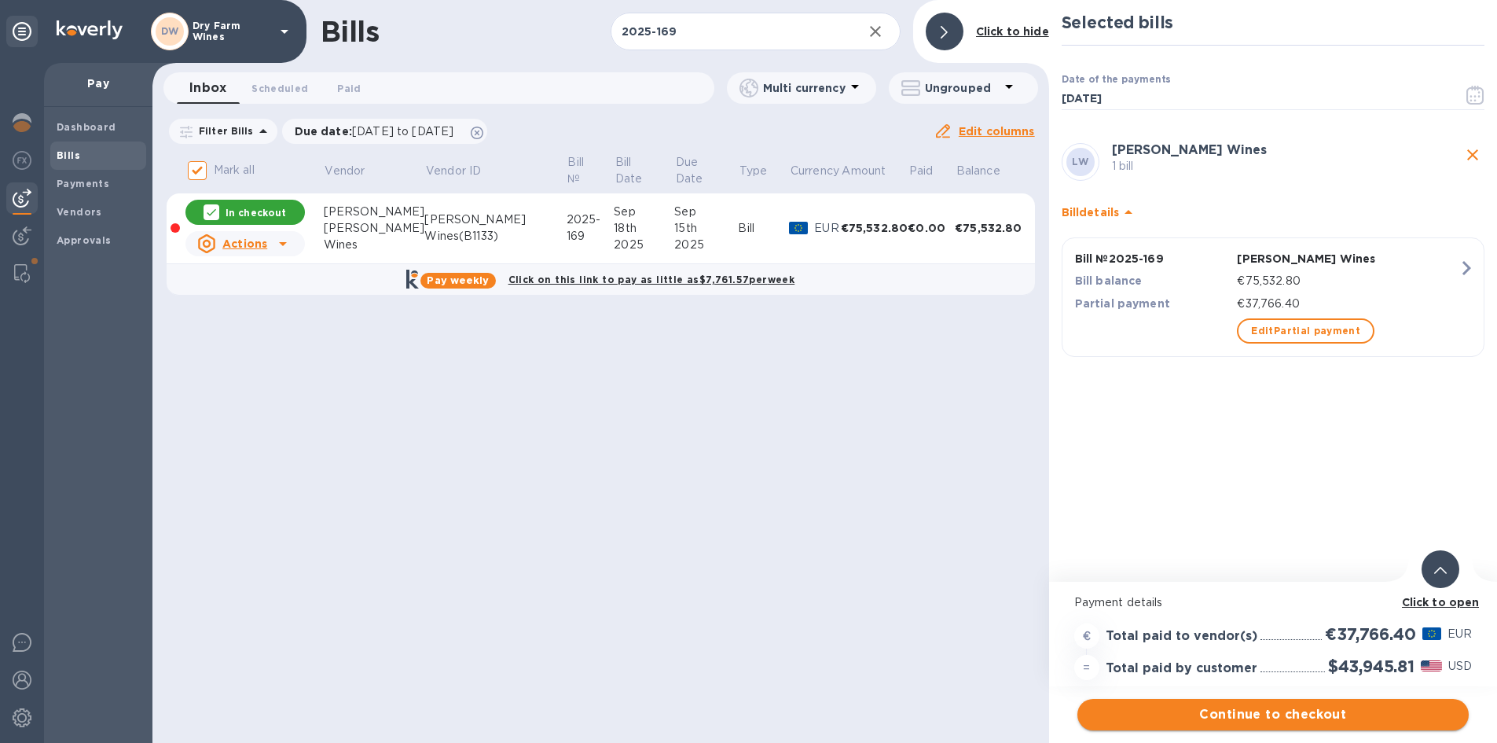
click at [1294, 720] on span "Continue to checkout" at bounding box center [1273, 714] width 366 height 19
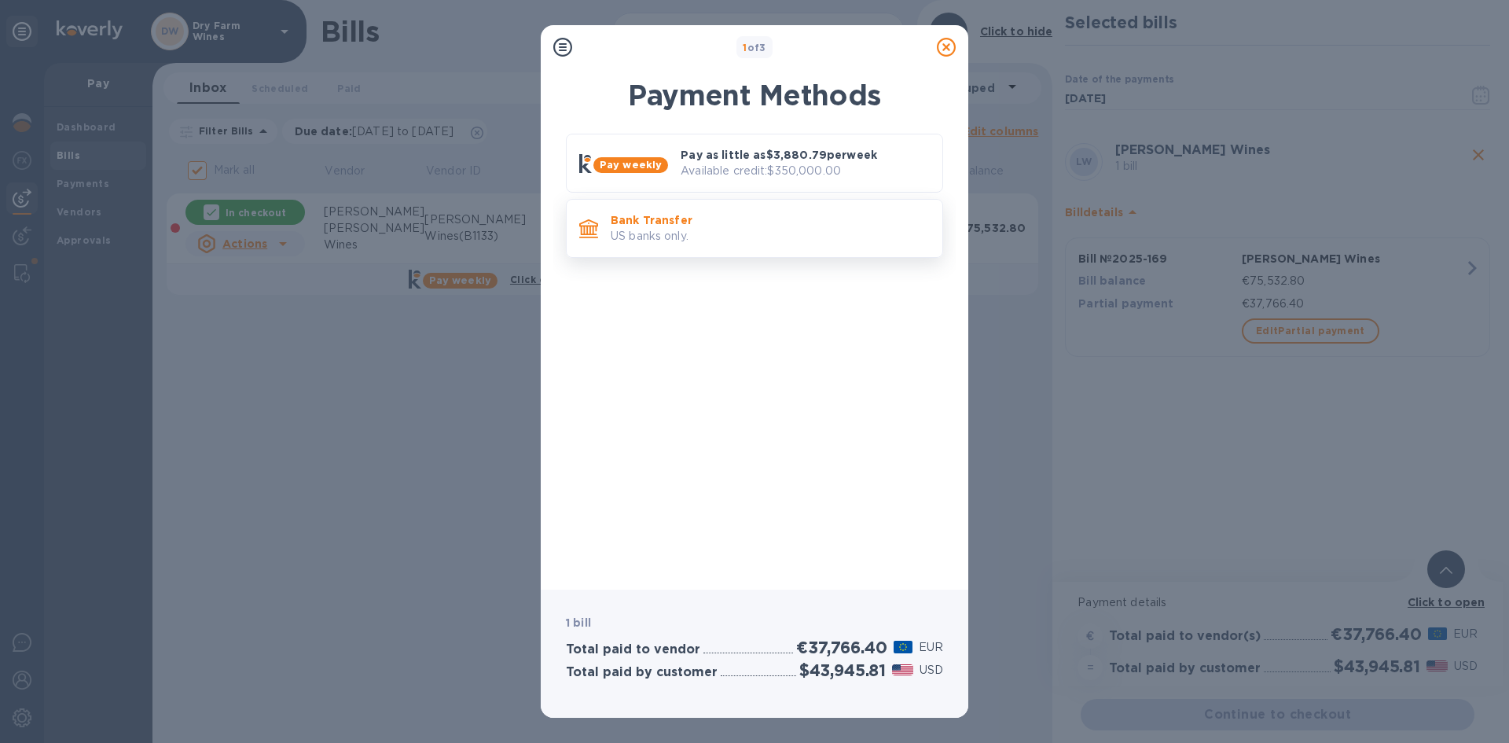
click at [765, 248] on div "Bank Transfer US banks only." at bounding box center [770, 228] width 332 height 45
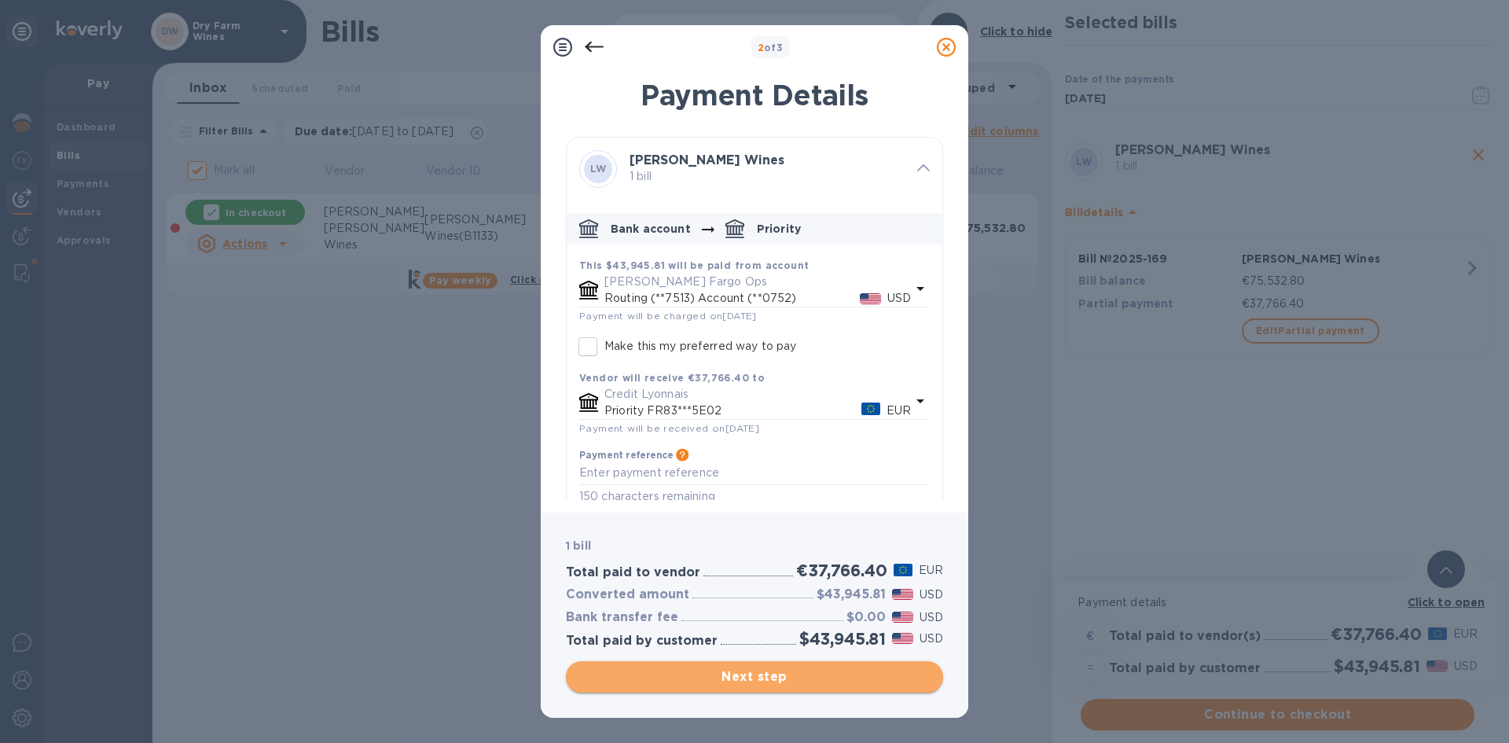
click at [780, 674] on span "Next step" at bounding box center [755, 676] width 352 height 19
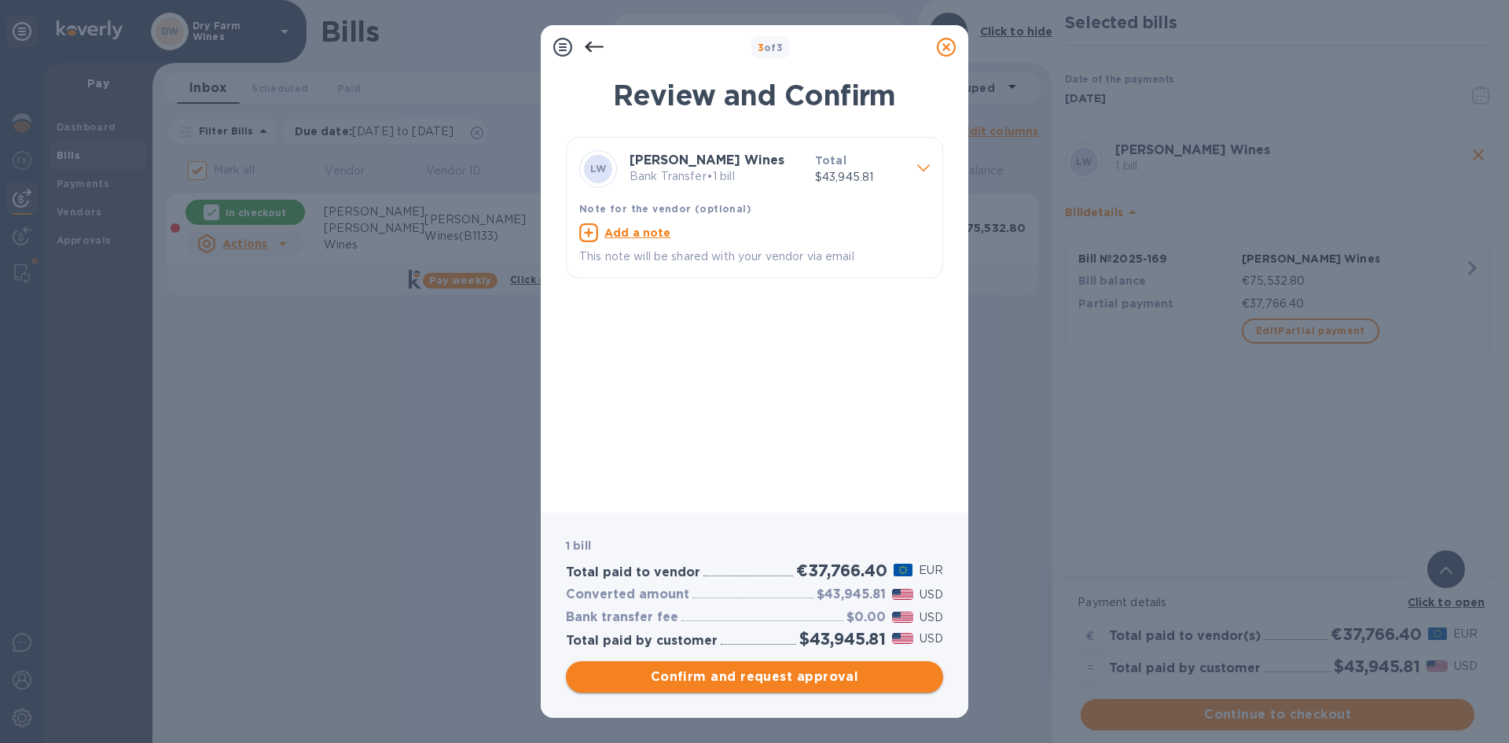
click at [780, 674] on span "Confirm and request approval" at bounding box center [755, 676] width 352 height 19
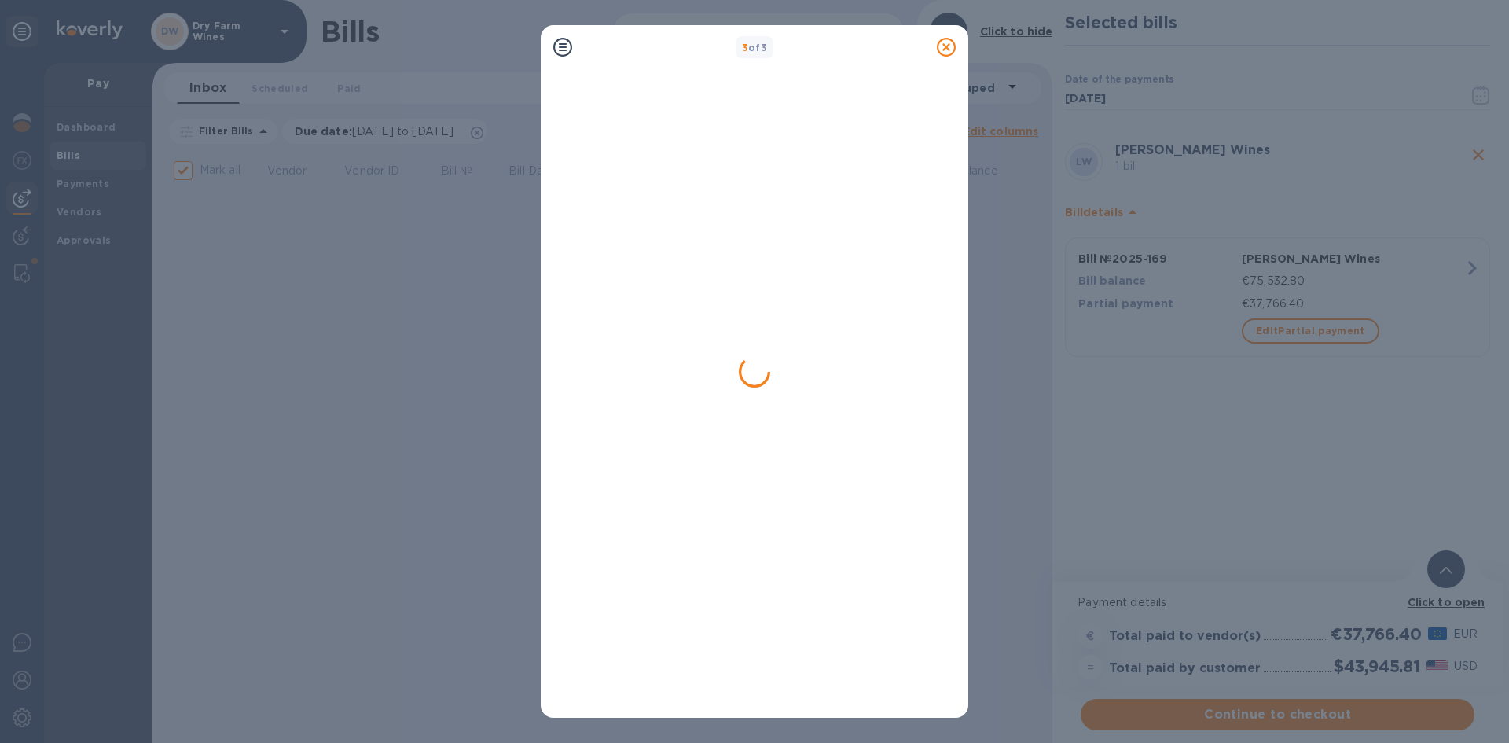
checkbox input "false"
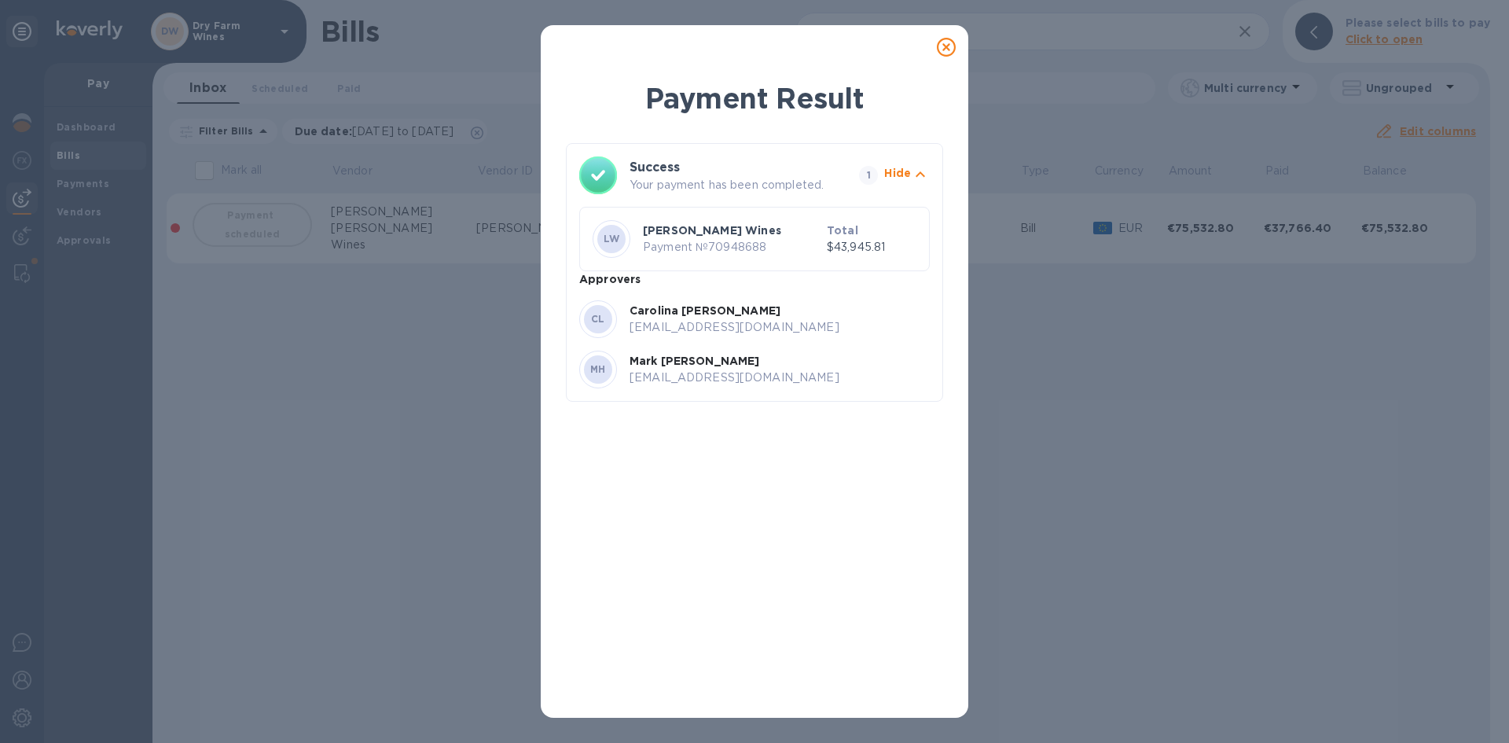
click at [947, 53] on icon at bounding box center [946, 47] width 19 height 19
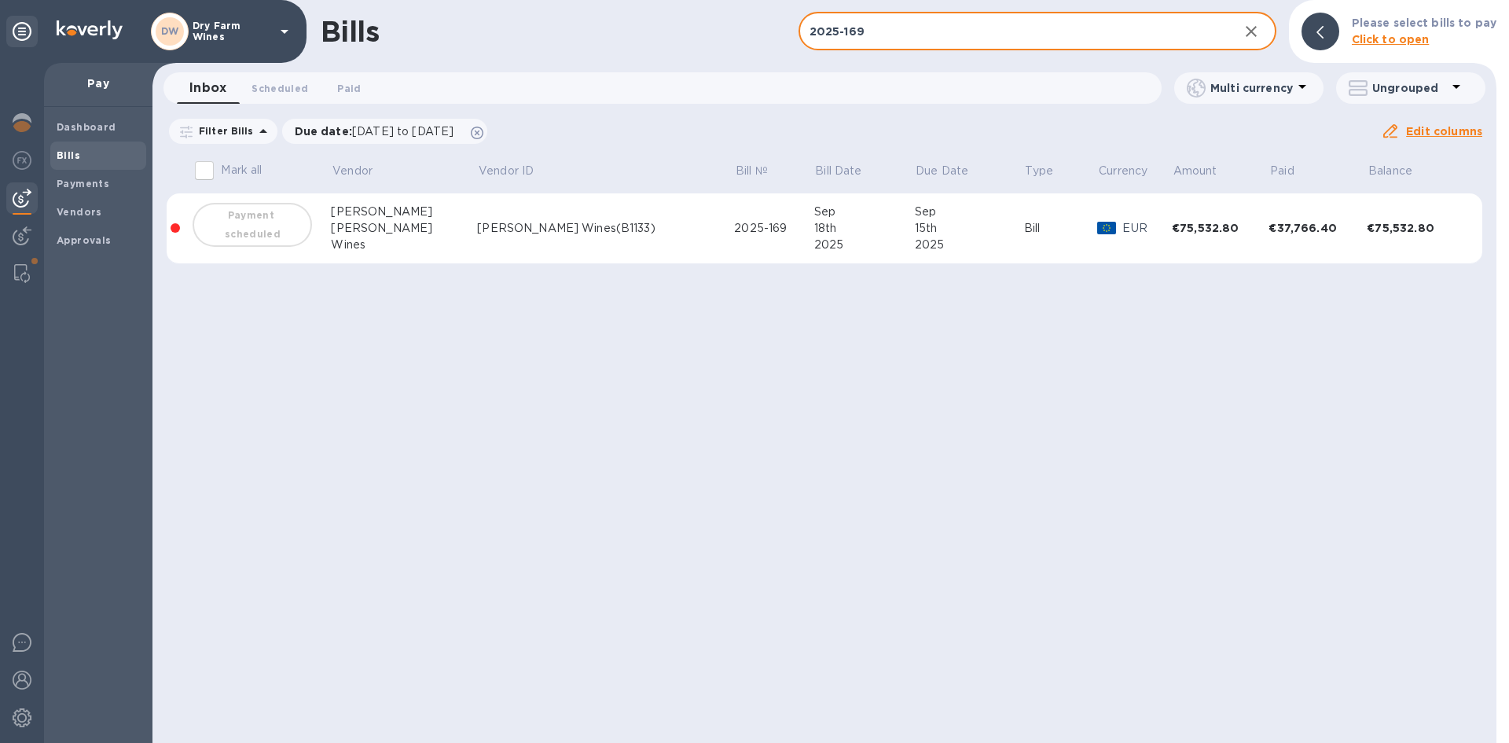
click at [933, 38] on input "2025-169" at bounding box center [1013, 32] width 428 height 39
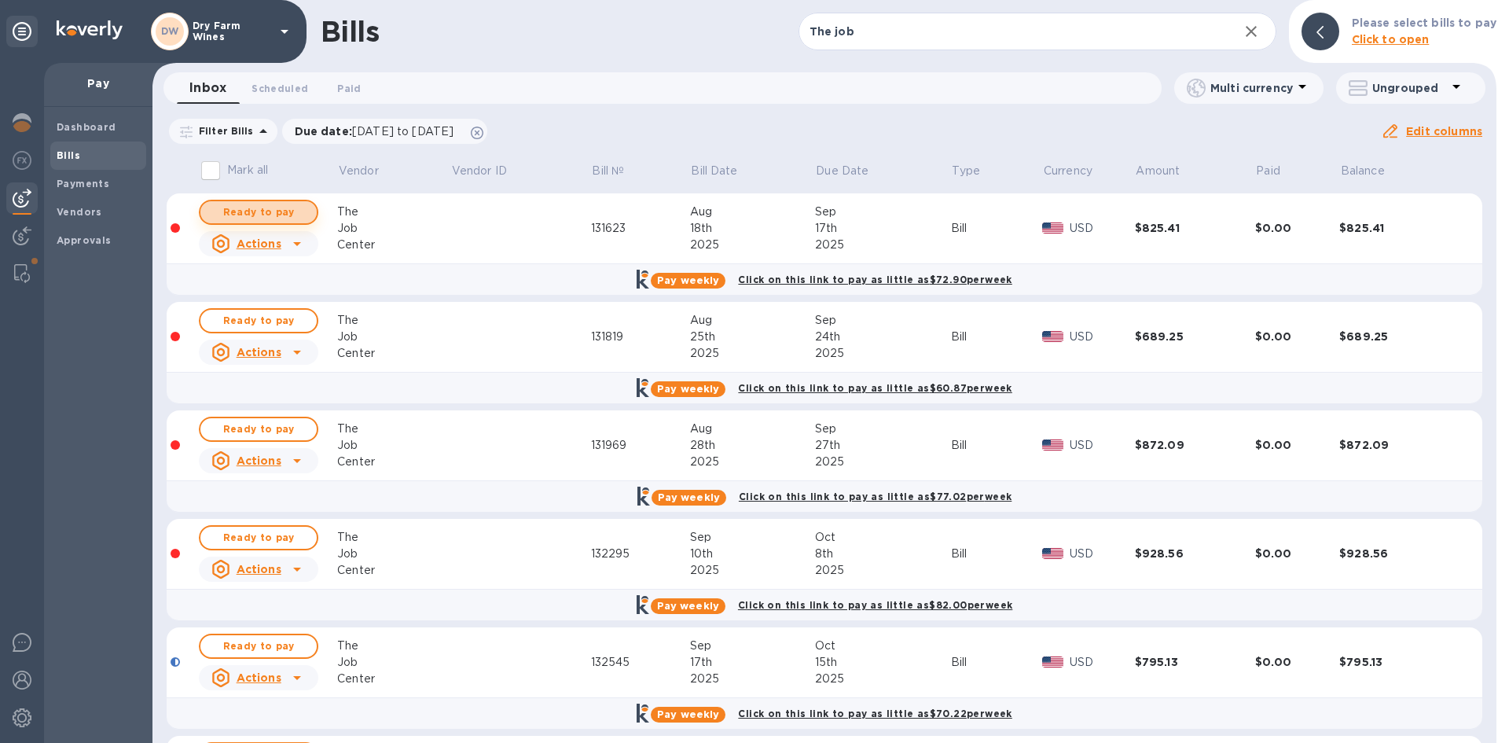
click at [277, 219] on span "Ready to pay" at bounding box center [258, 212] width 91 height 19
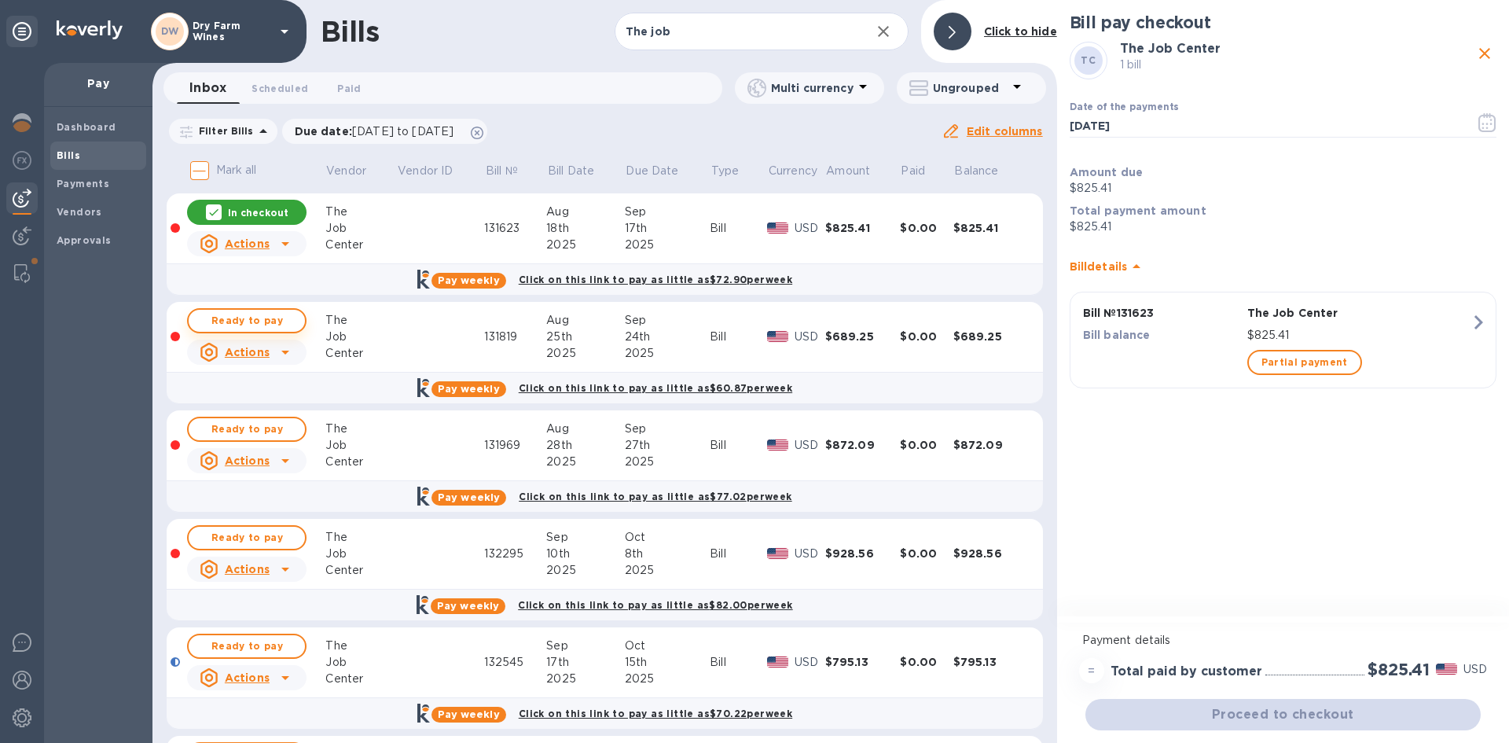
click at [283, 322] on span "Ready to pay" at bounding box center [246, 320] width 91 height 19
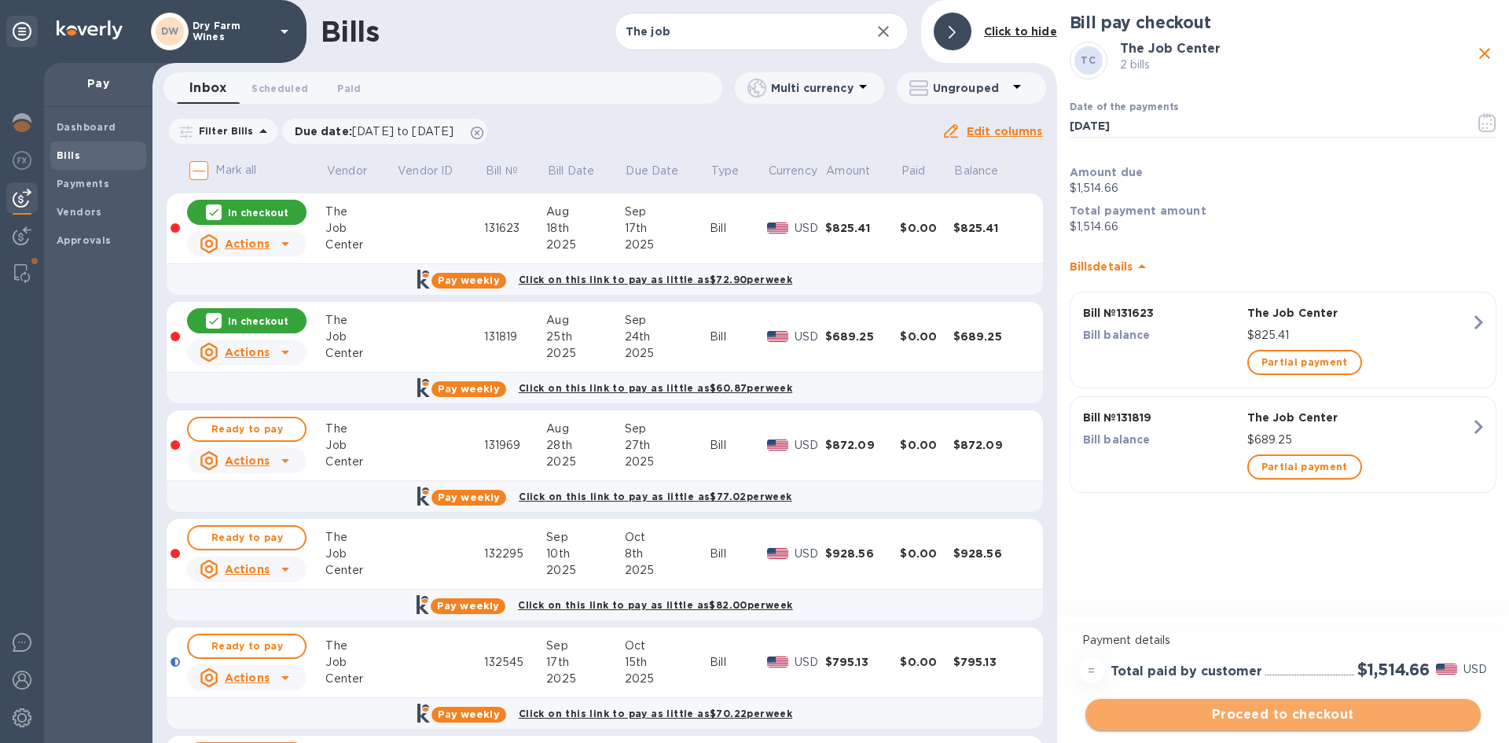
click at [1349, 707] on span "Proceed to checkout" at bounding box center [1283, 714] width 370 height 19
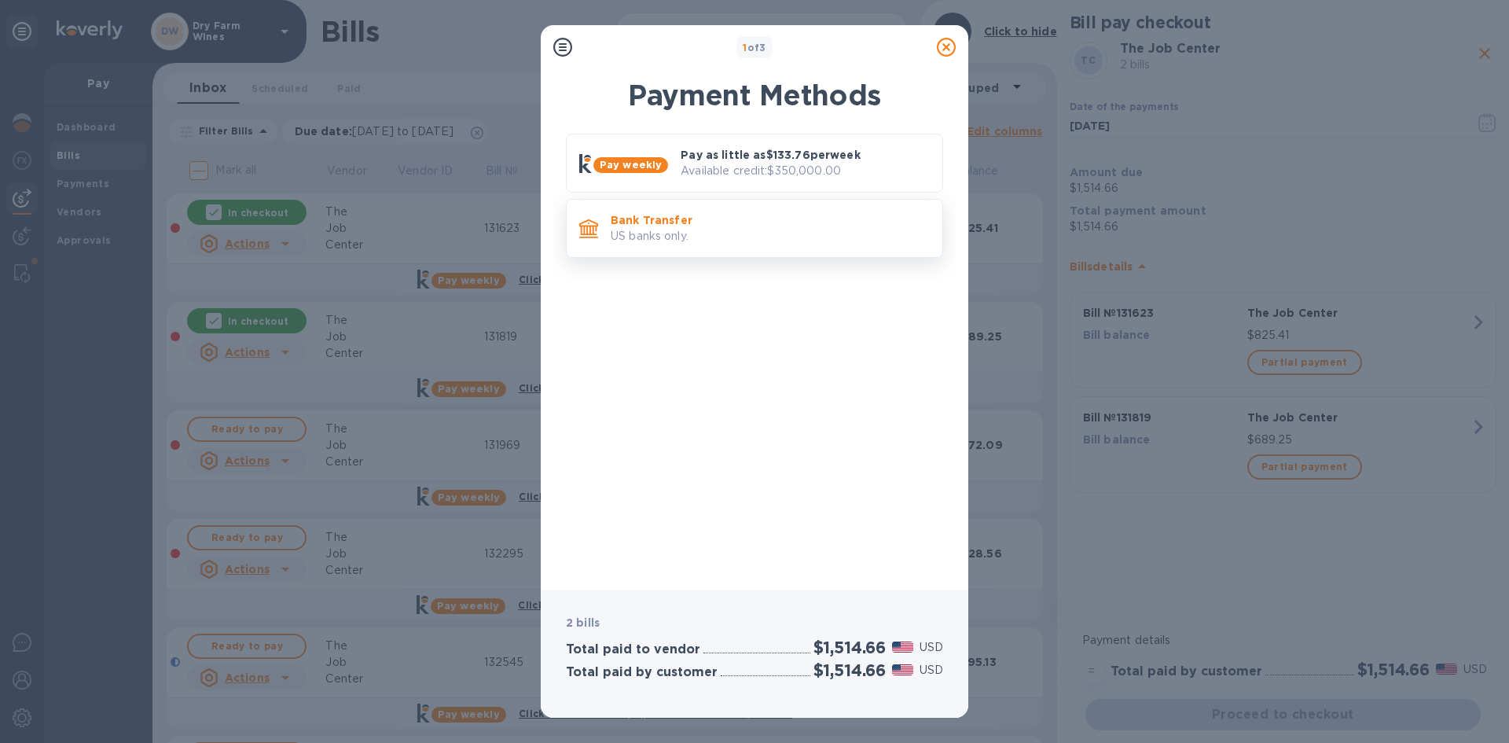
click at [816, 241] on p "US banks only." at bounding box center [770, 236] width 319 height 17
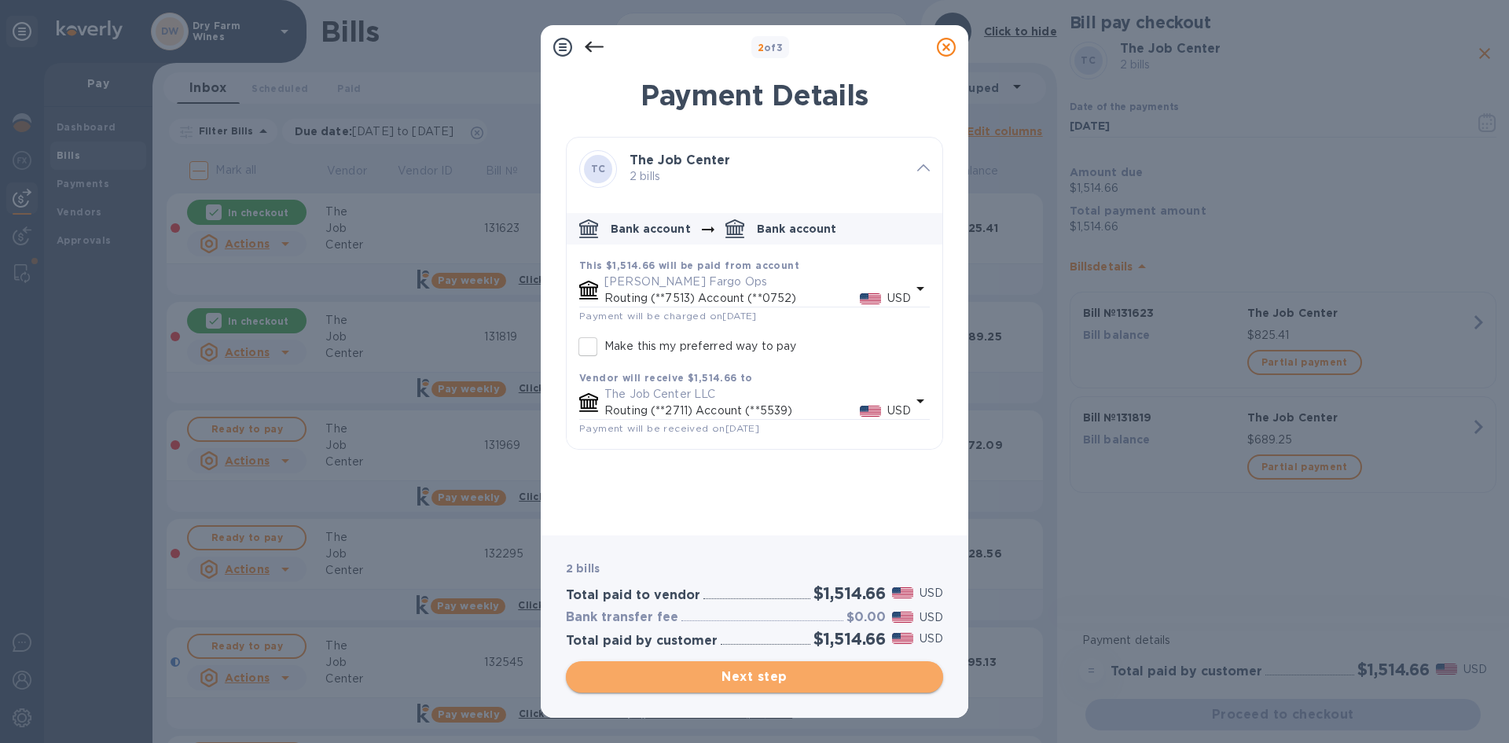
click at [799, 678] on span "Next step" at bounding box center [755, 676] width 352 height 19
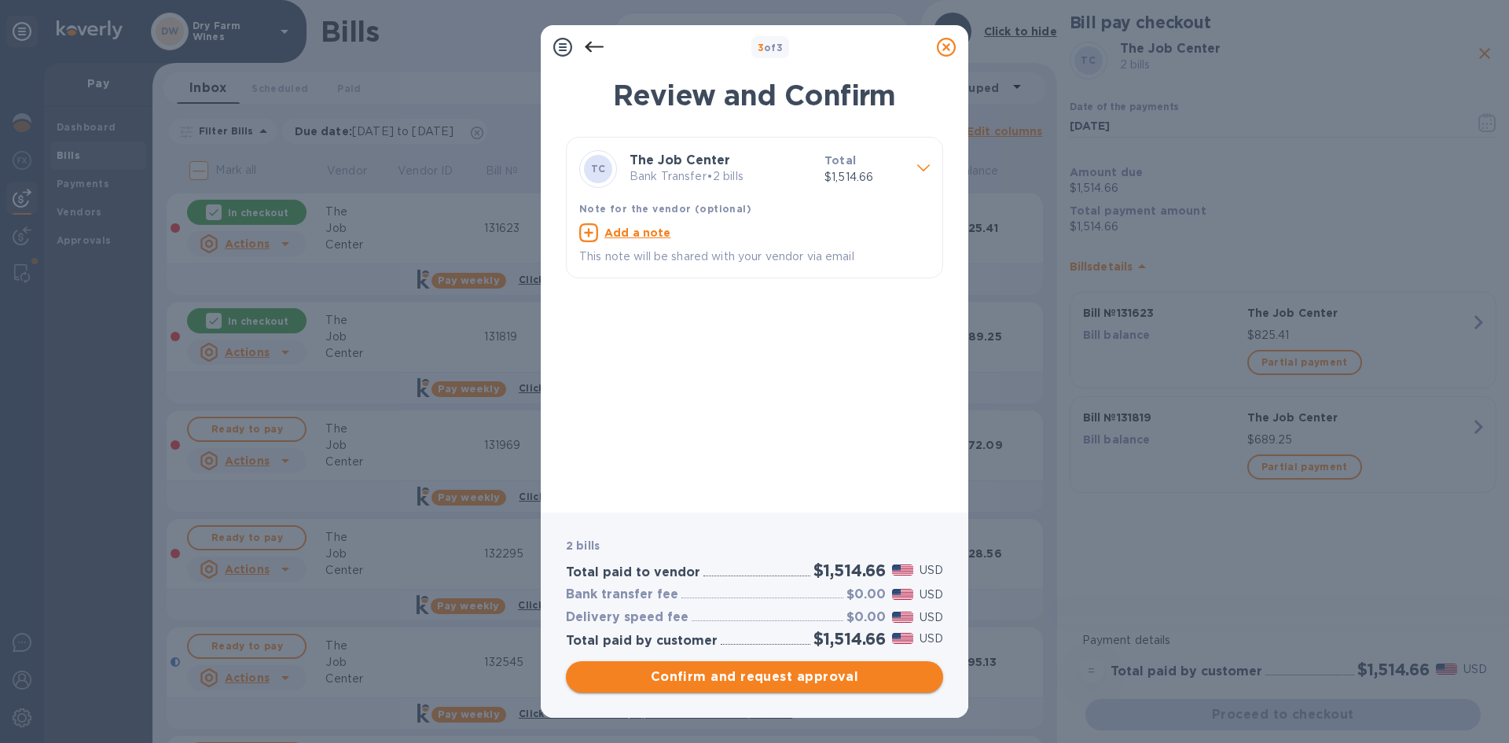
click at [799, 678] on span "Confirm and request approval" at bounding box center [755, 676] width 352 height 19
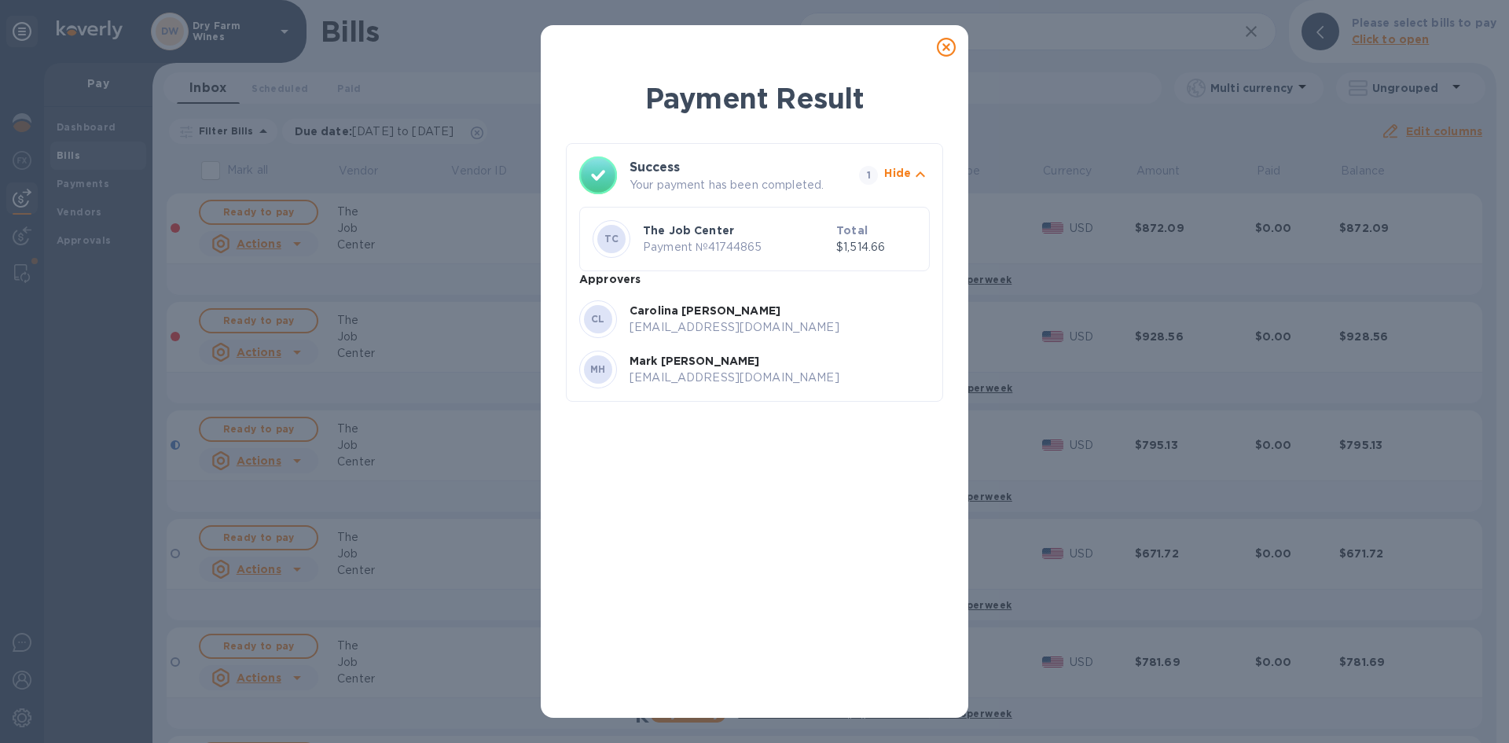
click at [950, 45] on icon at bounding box center [946, 47] width 19 height 19
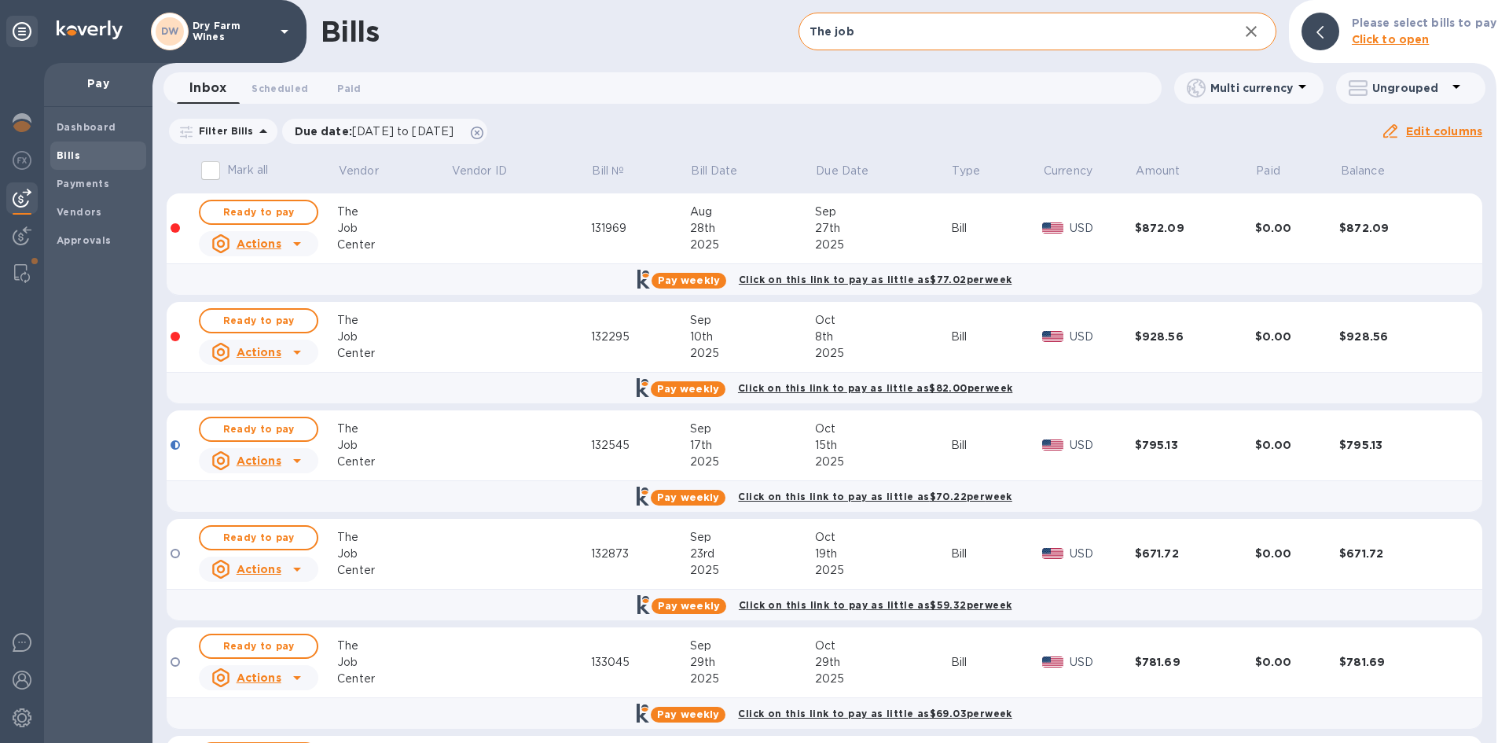
click at [854, 44] on input "The job" at bounding box center [1013, 32] width 428 height 39
drag, startPoint x: 855, startPoint y: 42, endPoint x: 847, endPoint y: 31, distance: 13.5
click at [847, 31] on input "The job" at bounding box center [1013, 32] width 428 height 39
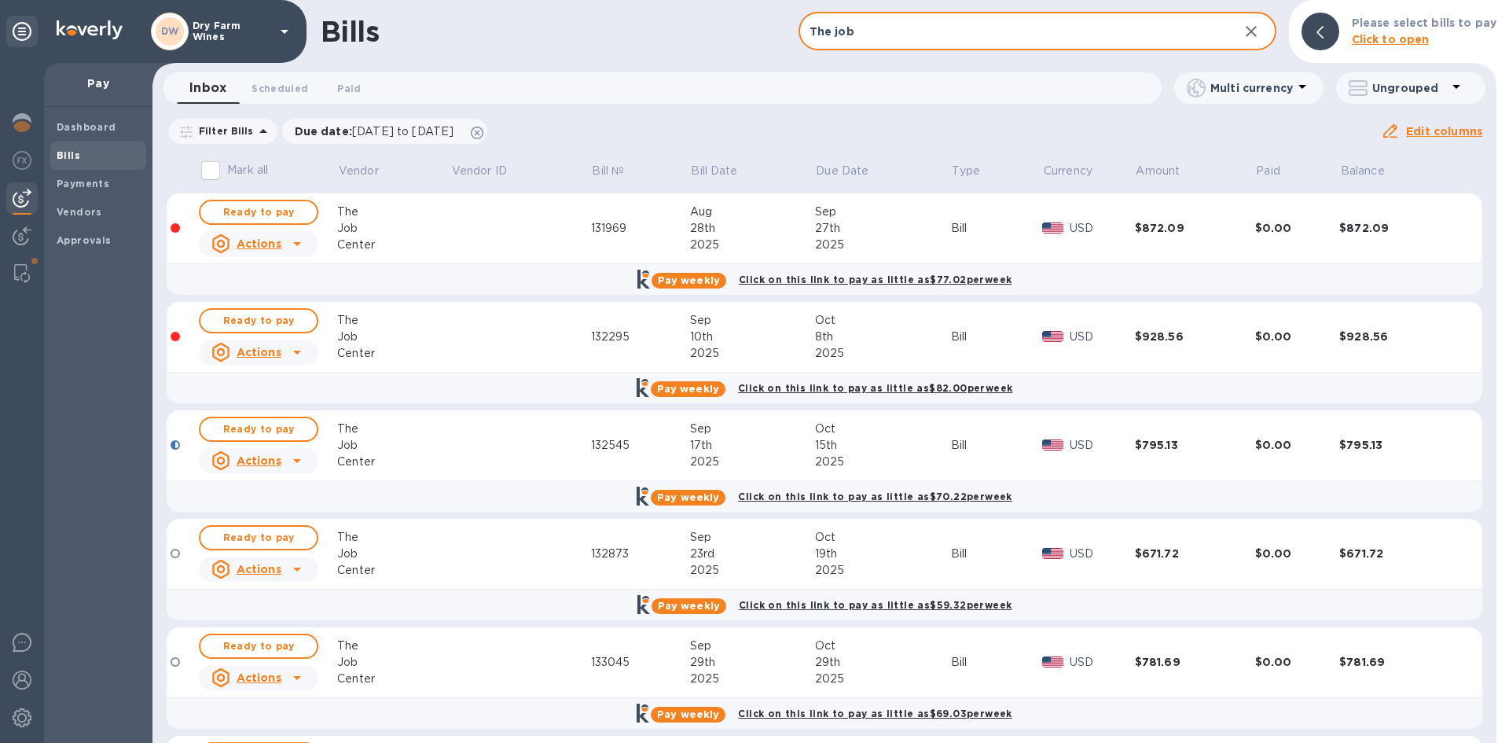
click at [847, 31] on input "The job" at bounding box center [1013, 32] width 428 height 39
paste input "121268"
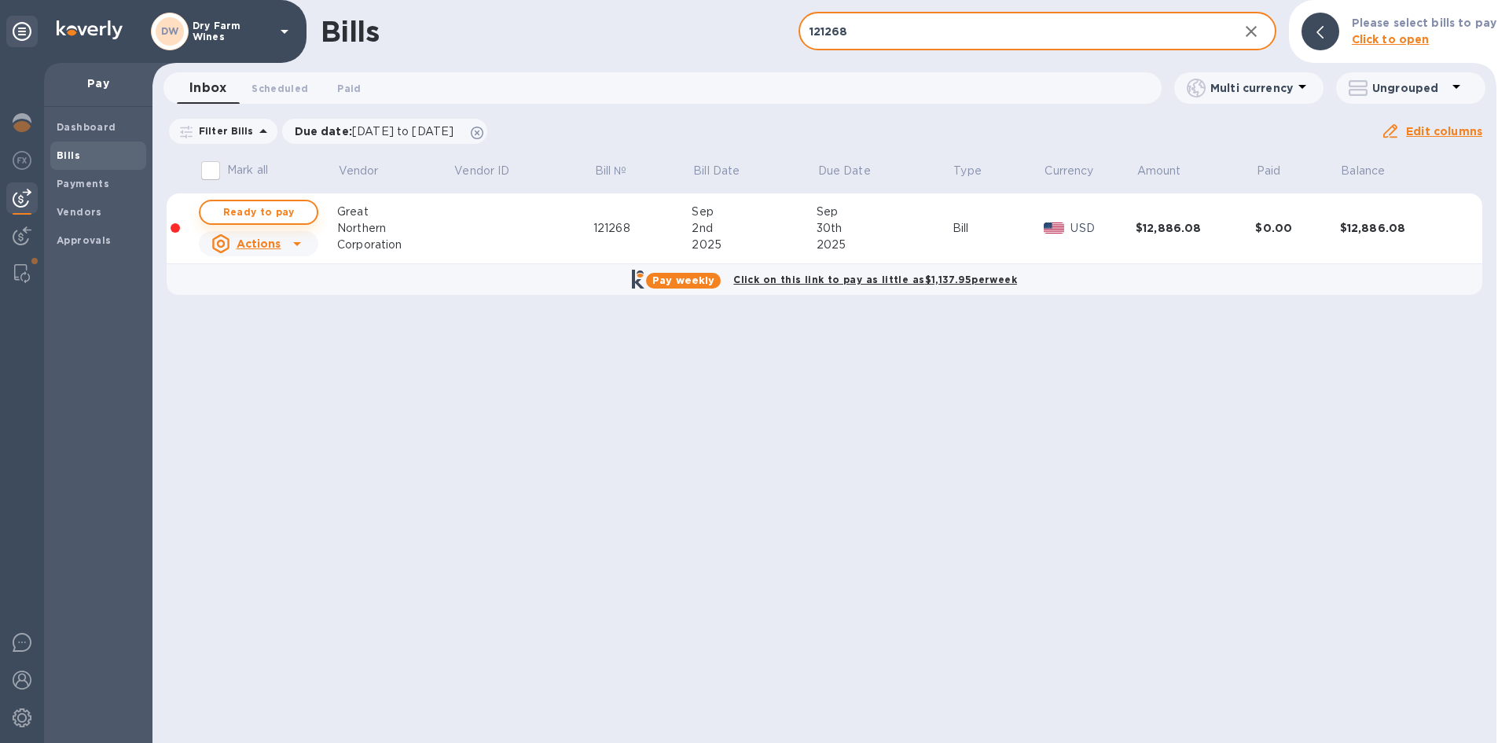
type input "121268"
click at [294, 216] on span "Ready to pay" at bounding box center [258, 212] width 91 height 19
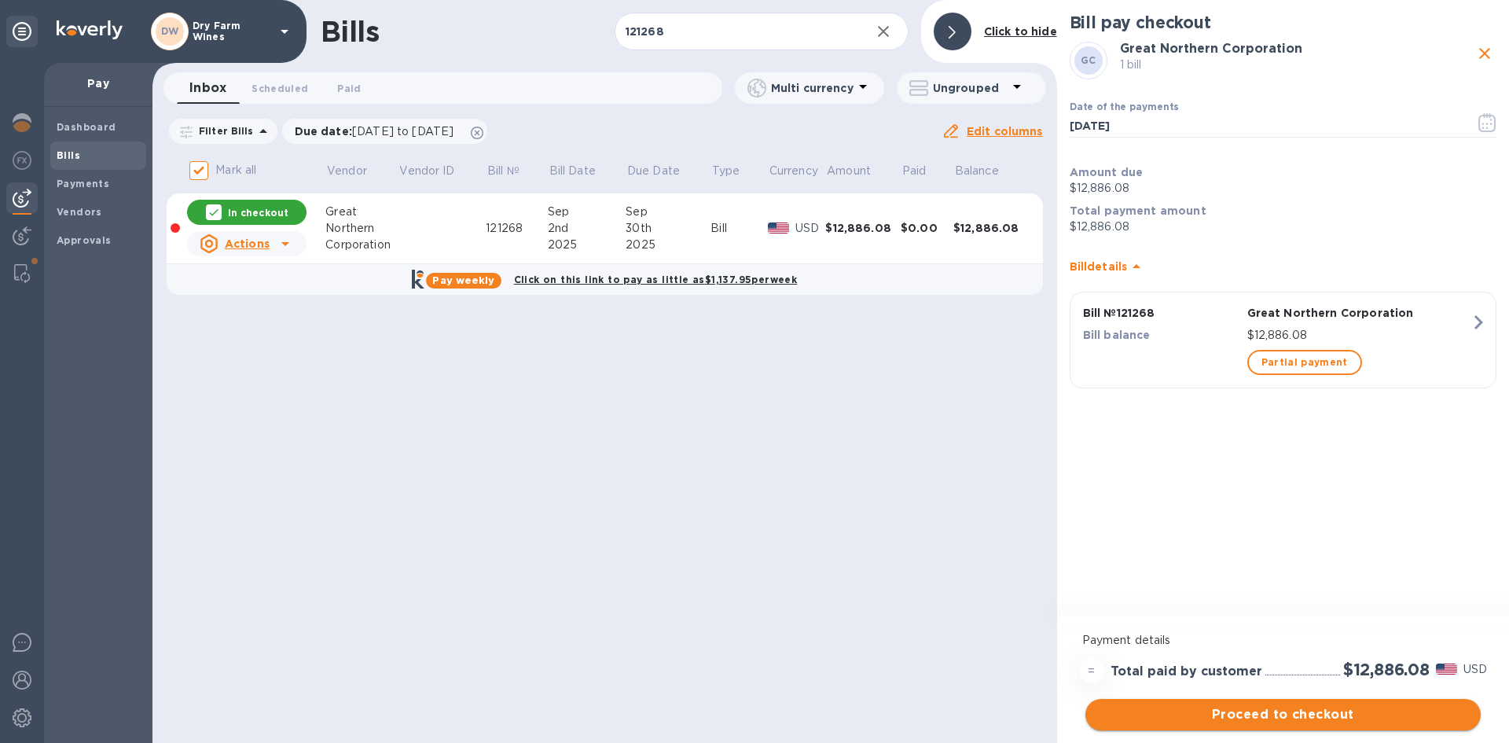
click at [1411, 703] on button "Proceed to checkout" at bounding box center [1283, 714] width 395 height 31
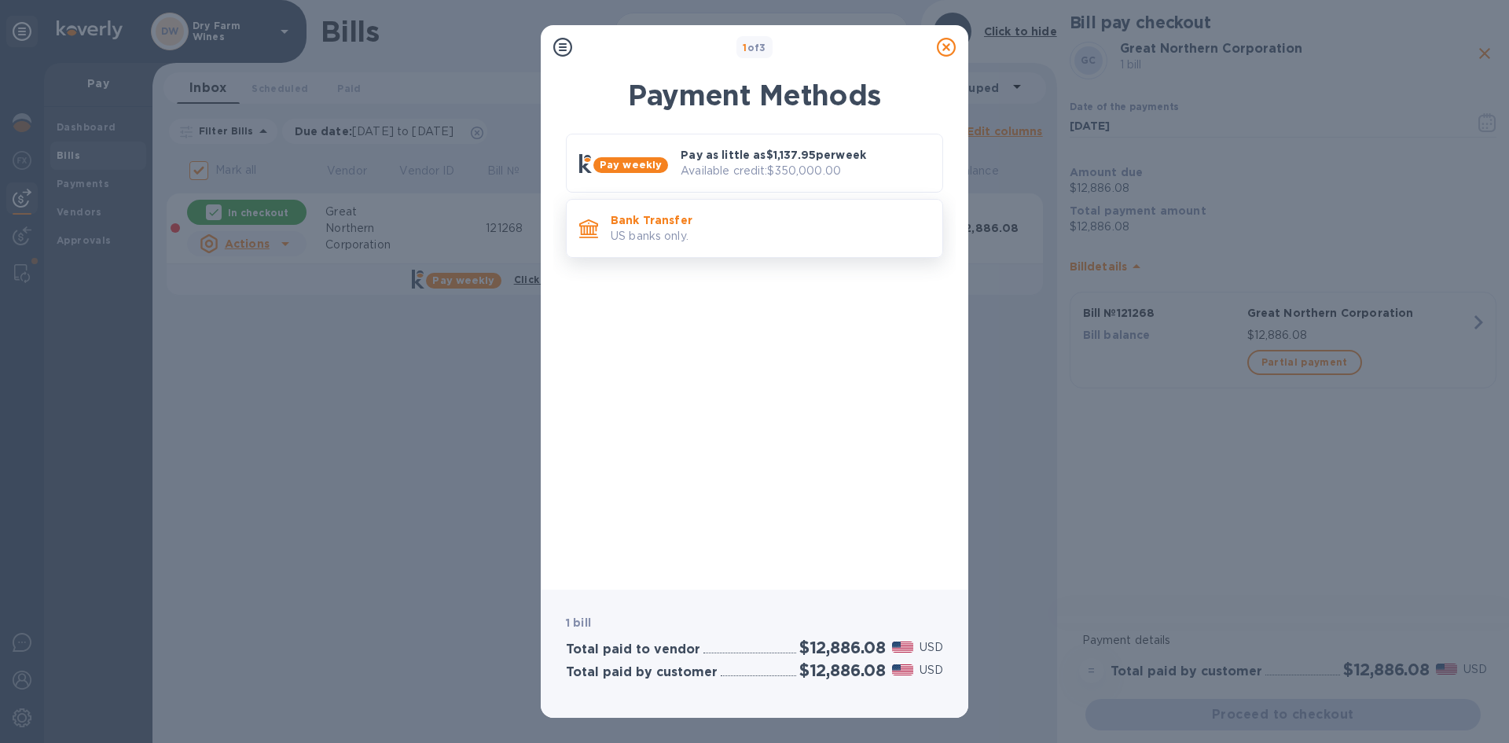
click at [798, 233] on p "US banks only." at bounding box center [770, 236] width 319 height 17
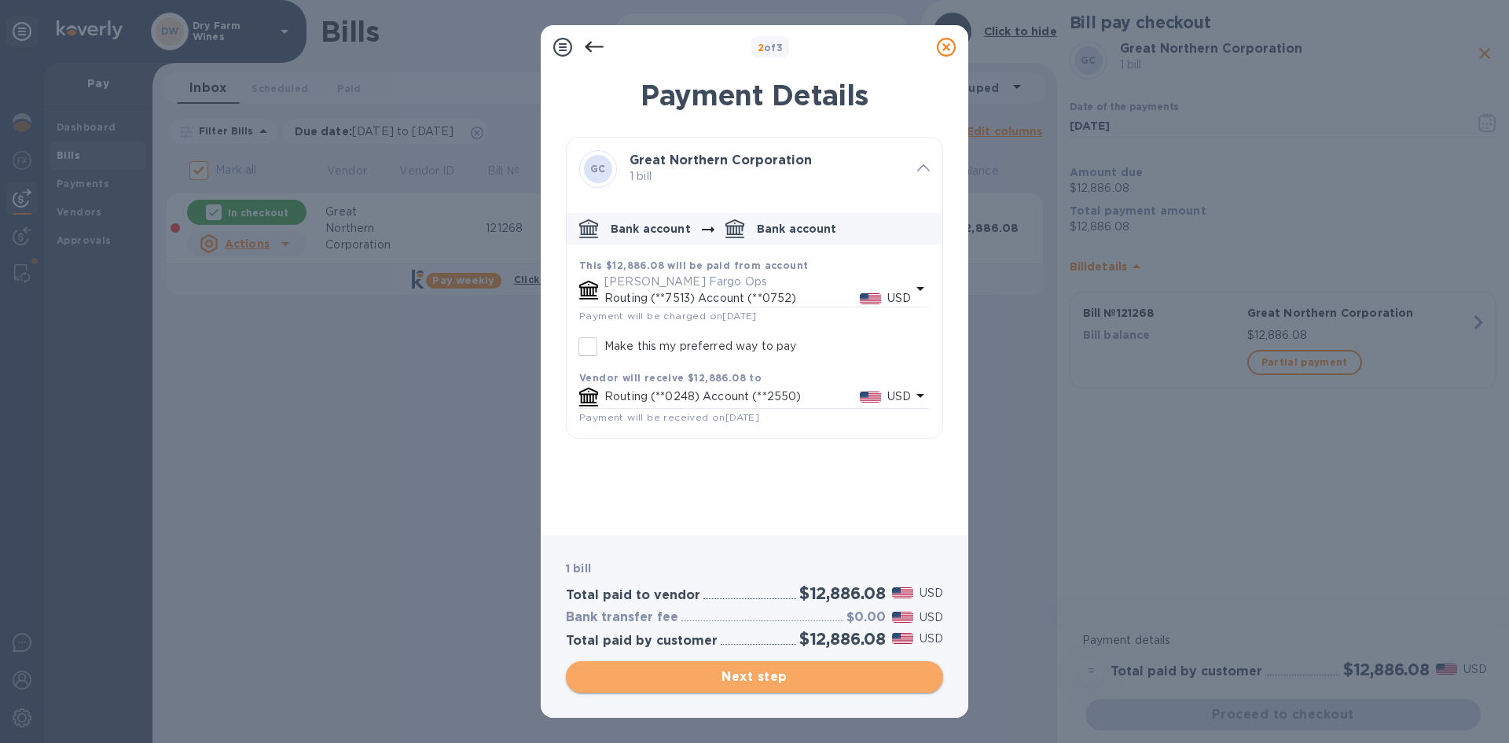
click at [805, 686] on button "Next step" at bounding box center [754, 676] width 377 height 31
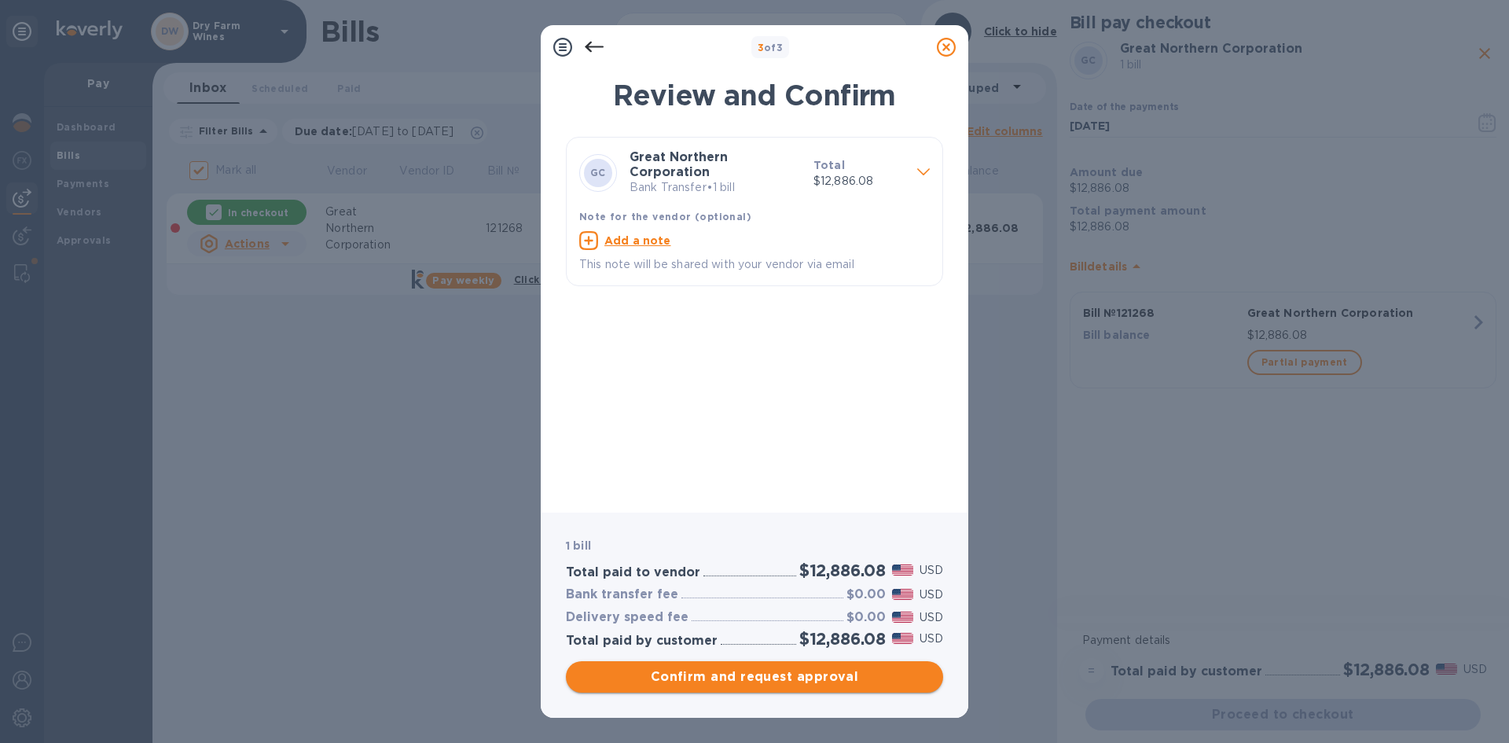
click at [805, 679] on span "Confirm and request approval" at bounding box center [755, 676] width 352 height 19
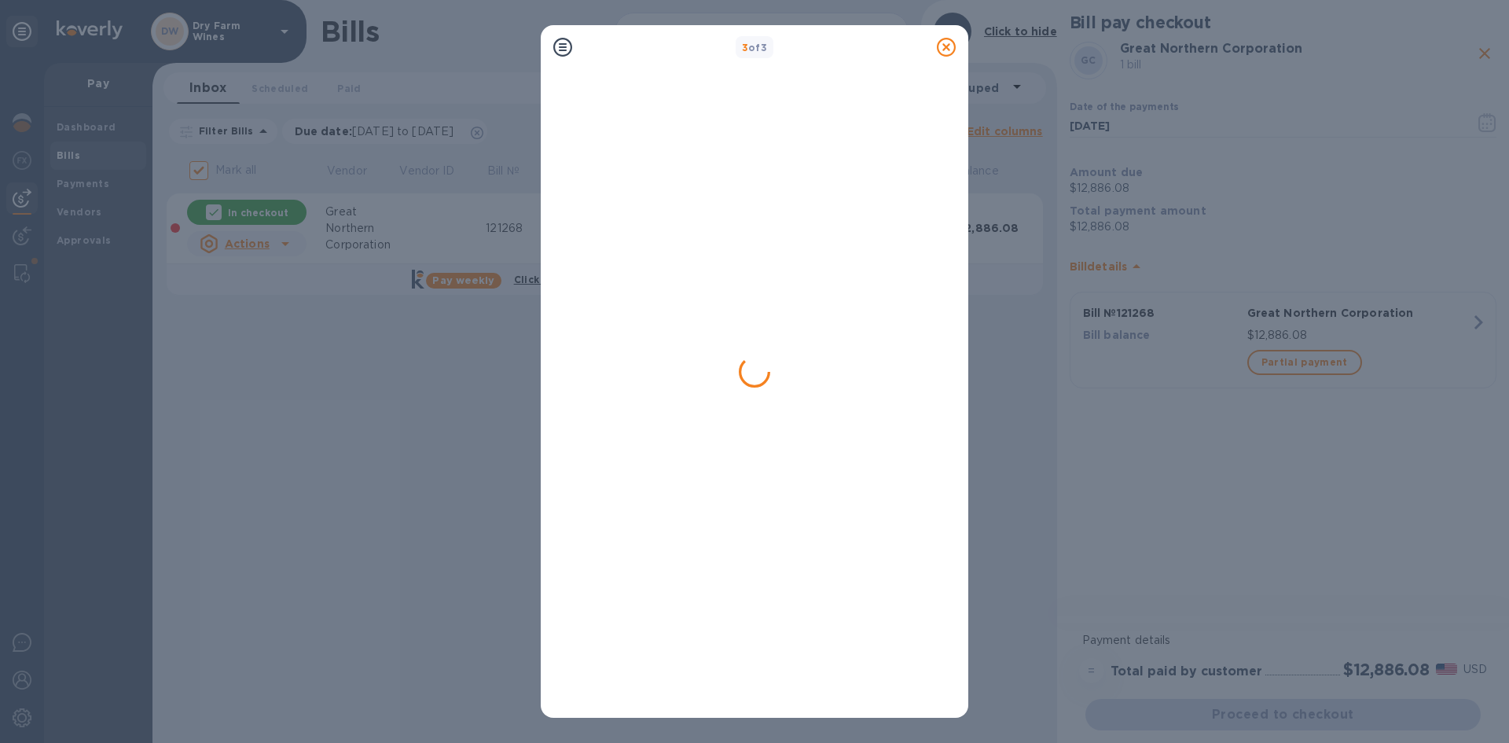
checkbox input "false"
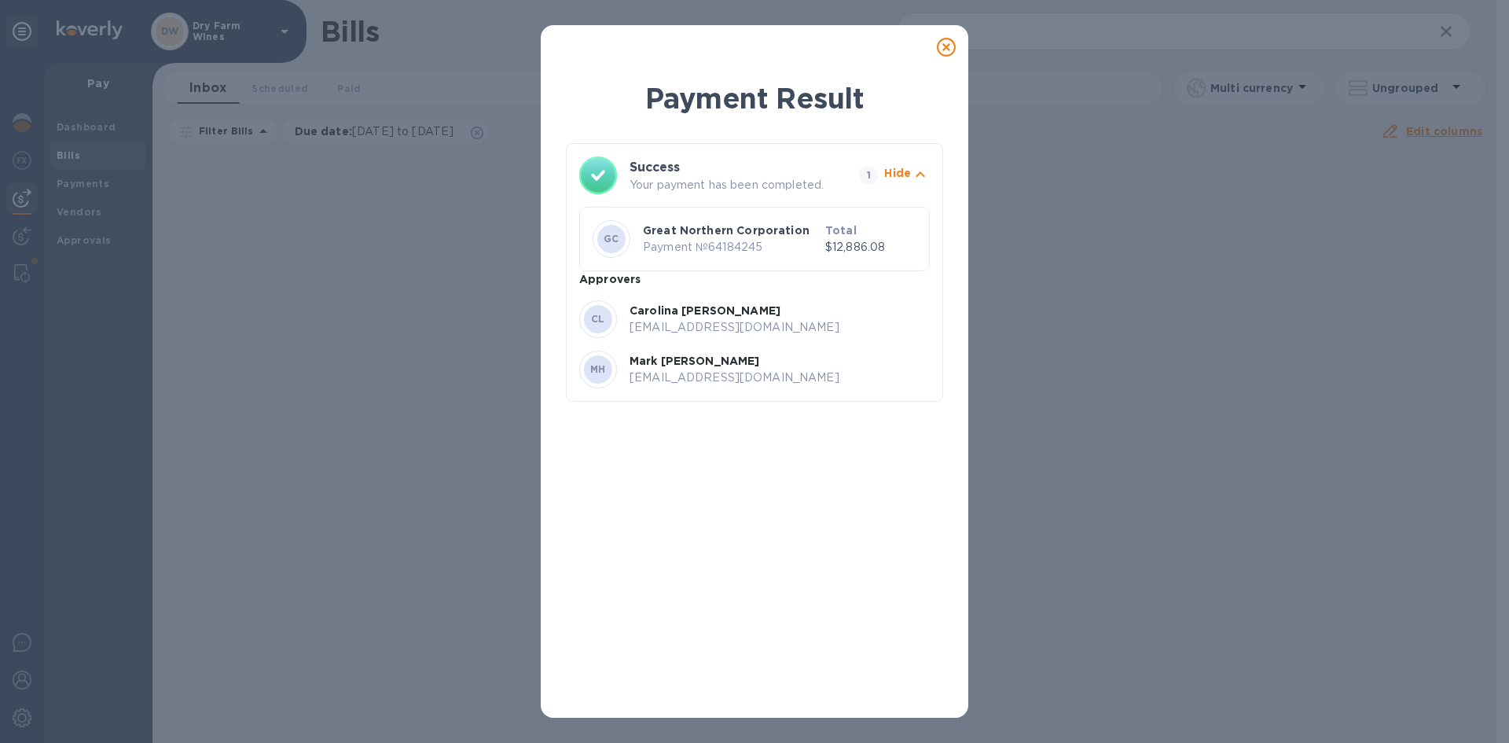
click at [943, 41] on icon at bounding box center [946, 47] width 19 height 19
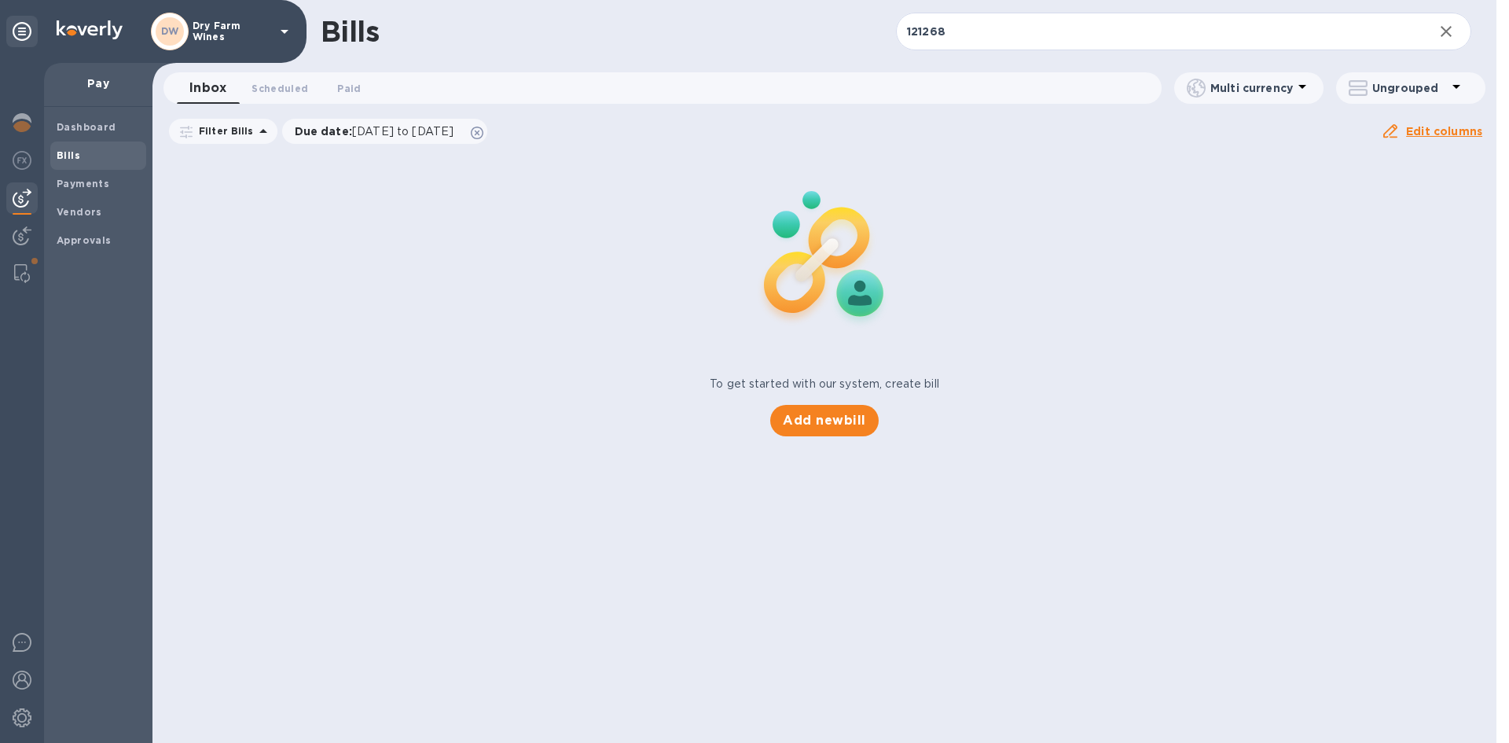
click at [946, 35] on input "121268" at bounding box center [1158, 32] width 525 height 39
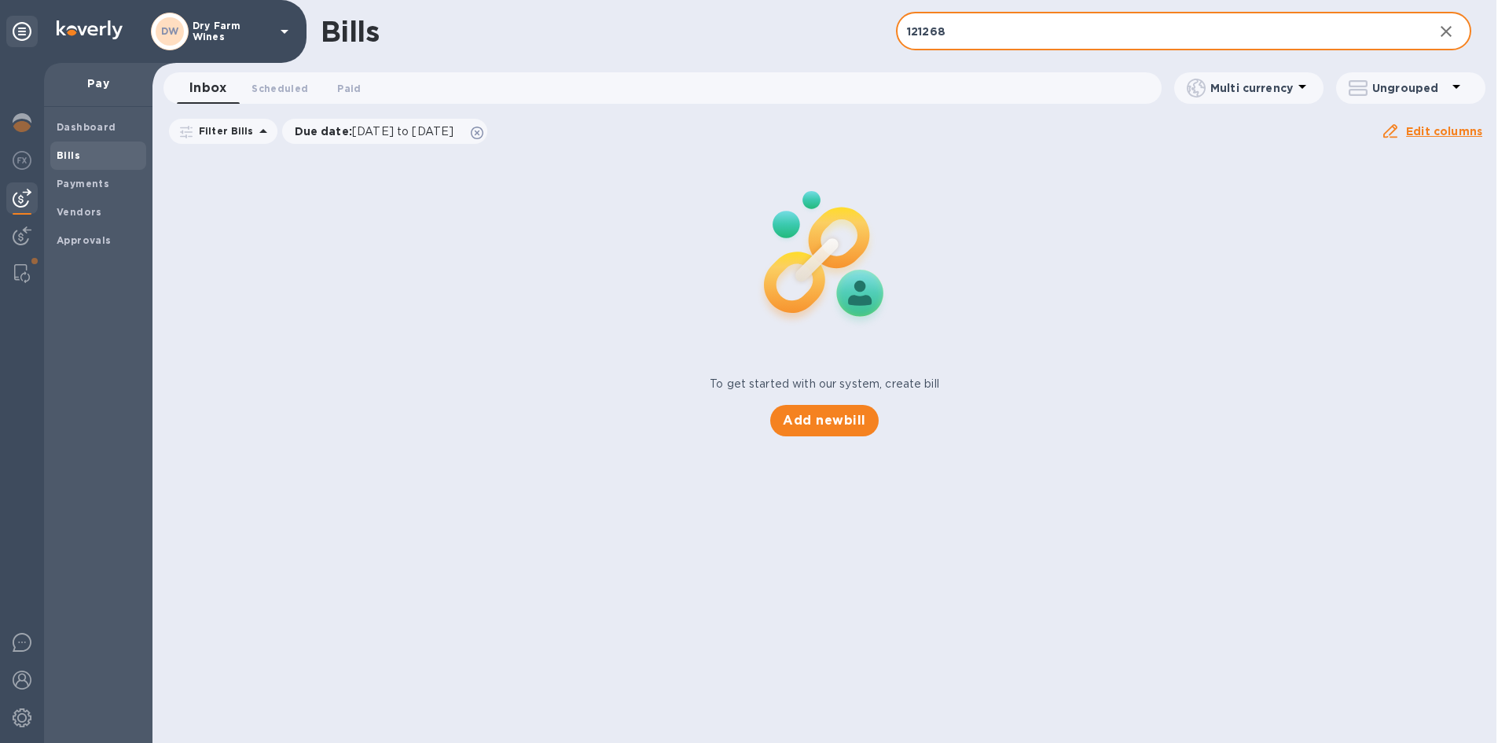
click at [946, 35] on input "121268" at bounding box center [1158, 32] width 525 height 39
paste input "CV017369"
type input "CV017369"
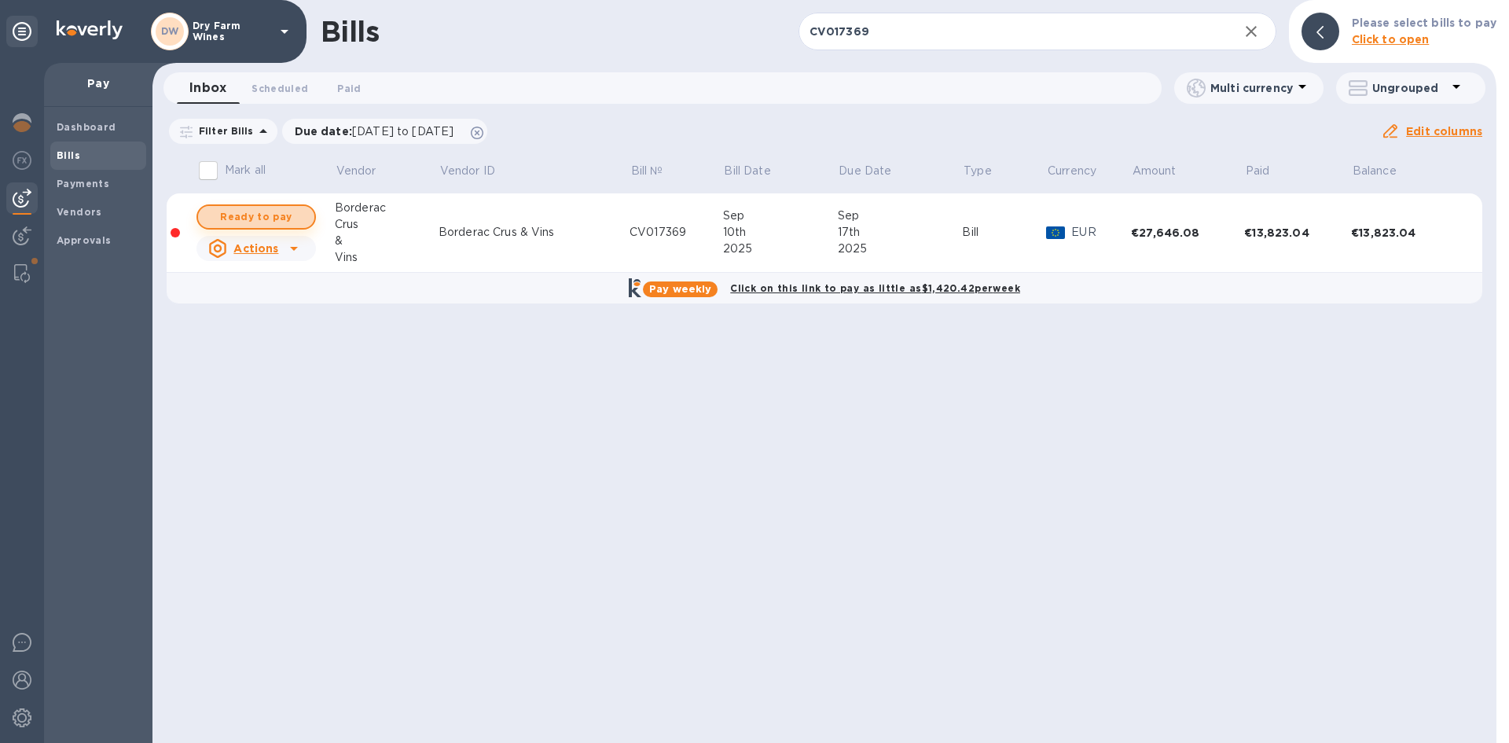
click at [238, 220] on span "Ready to pay" at bounding box center [256, 217] width 91 height 19
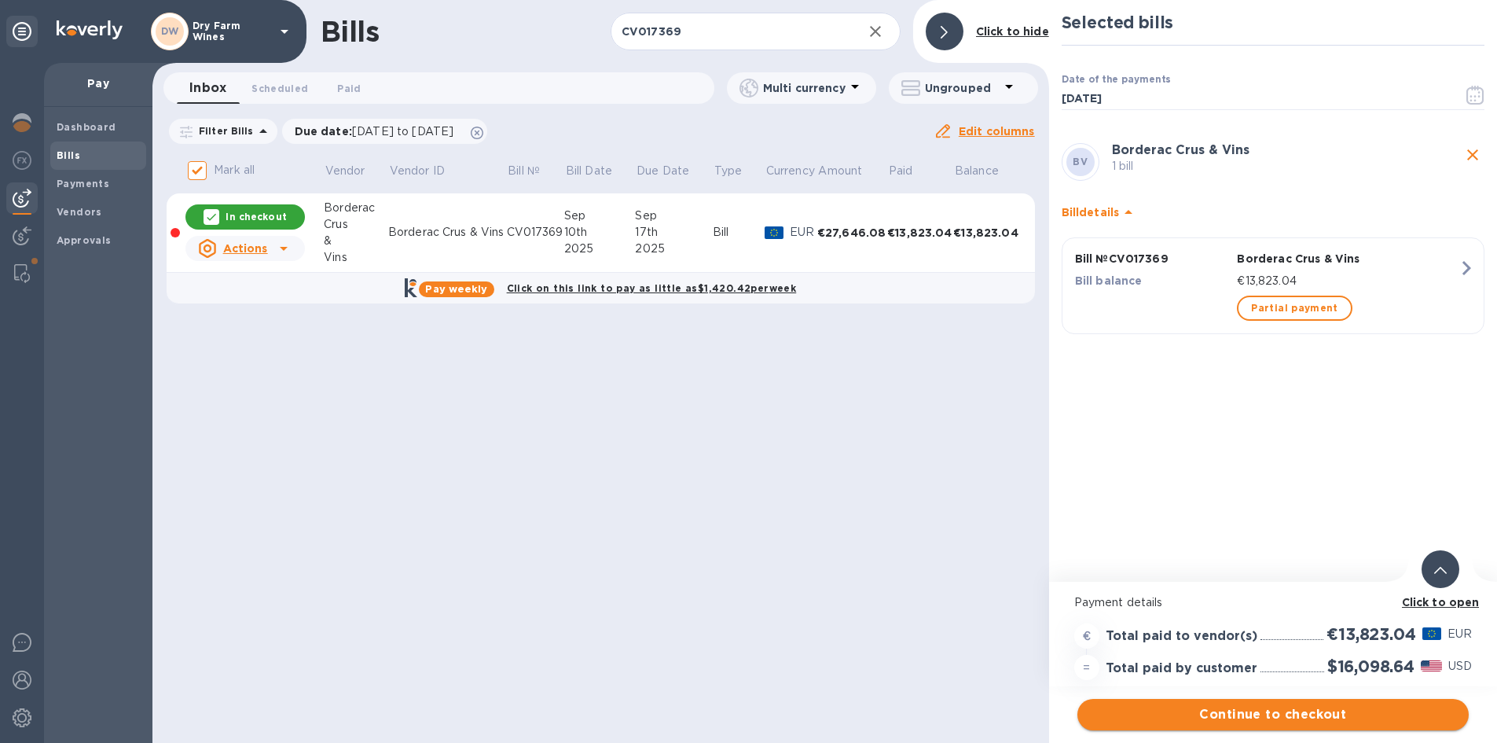
click at [1370, 709] on span "Continue to checkout" at bounding box center [1273, 714] width 366 height 19
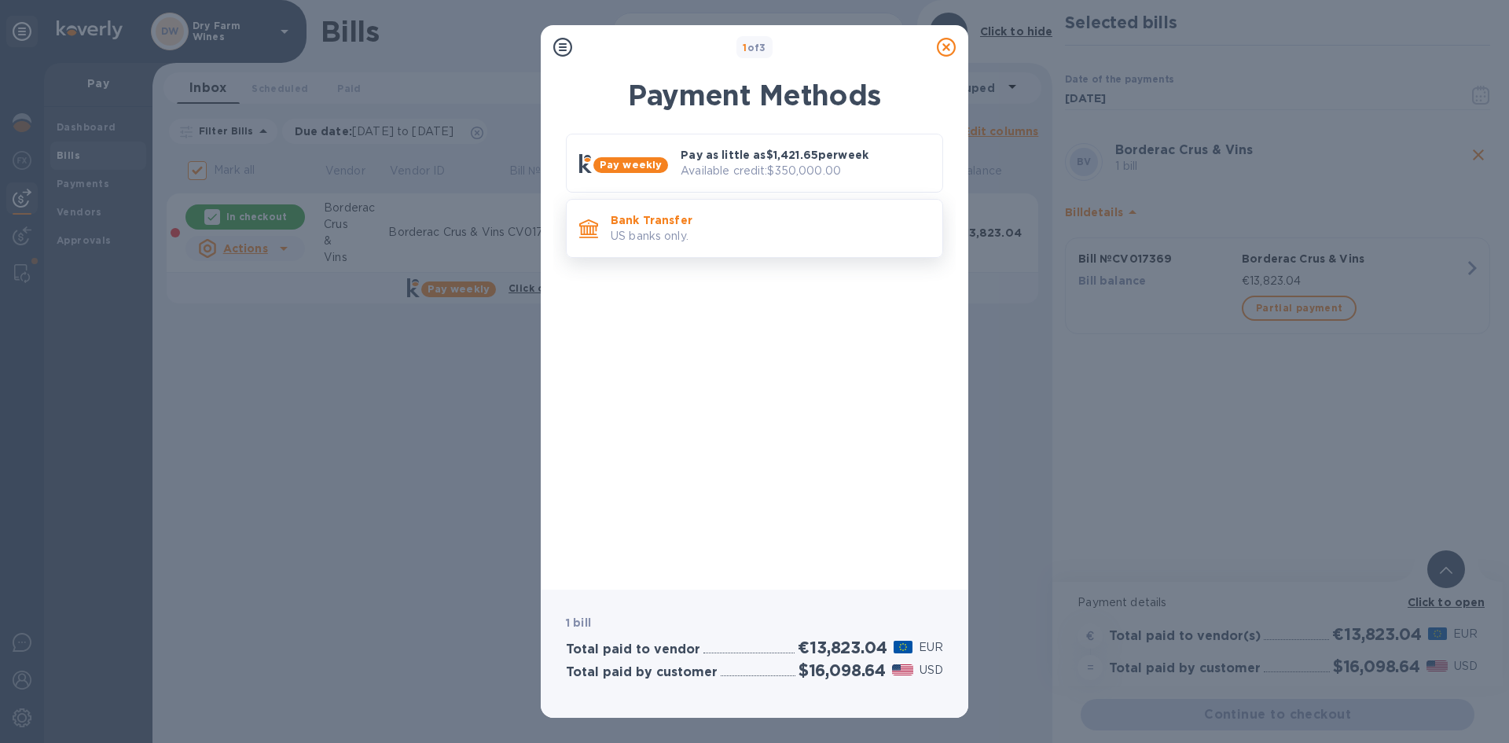
click at [832, 252] on div "Bank Transfer US banks only." at bounding box center [754, 228] width 377 height 59
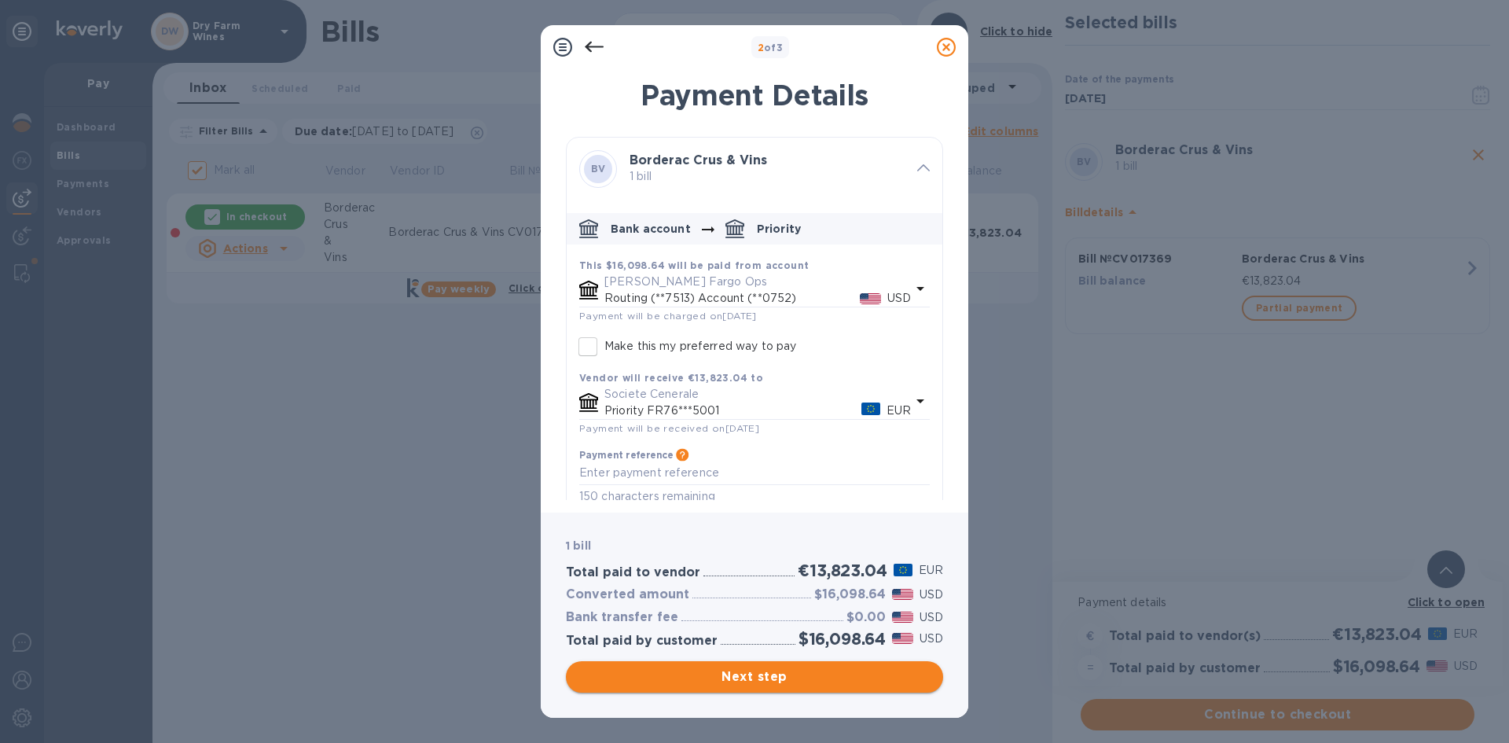
click at [779, 667] on button "Next step" at bounding box center [754, 676] width 377 height 31
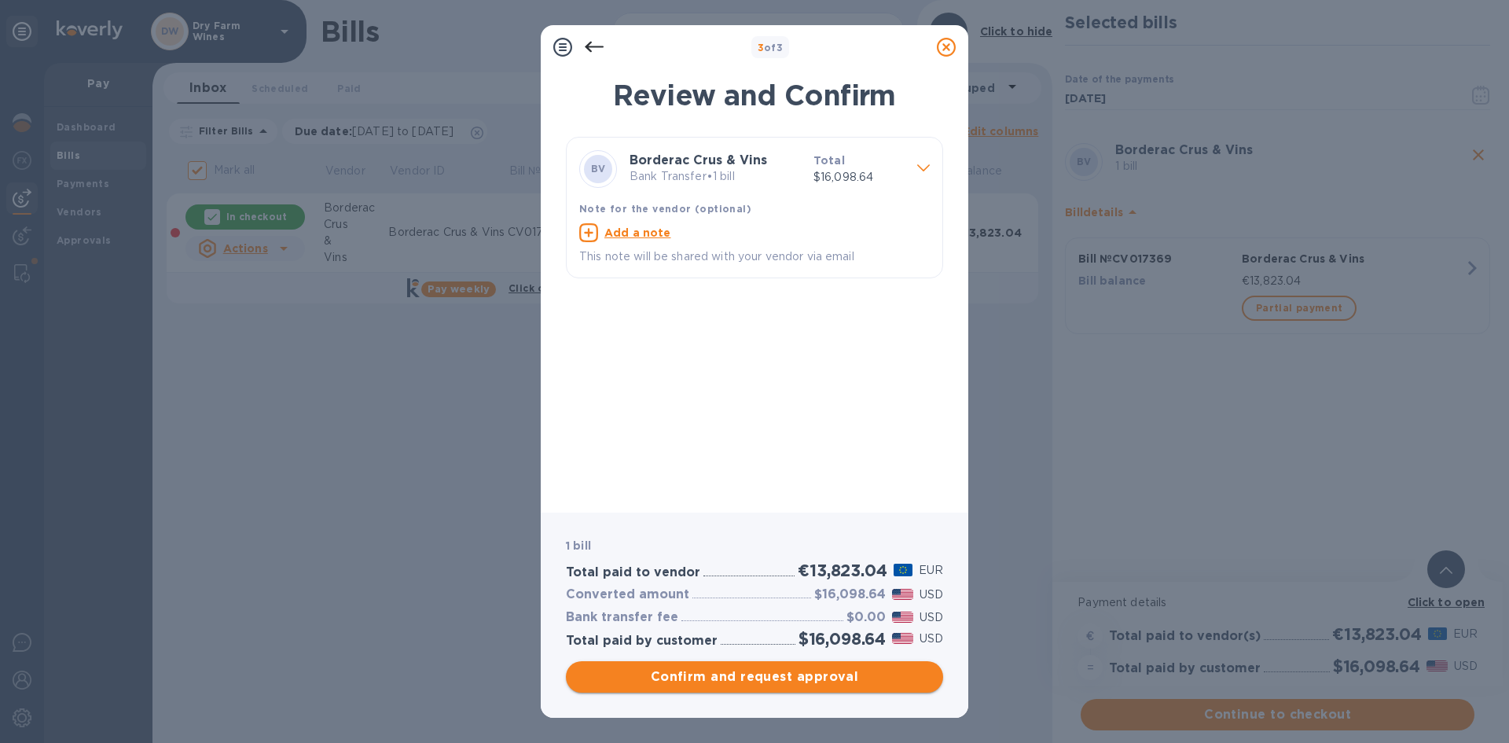
click at [777, 669] on span "Confirm and request approval" at bounding box center [755, 676] width 352 height 19
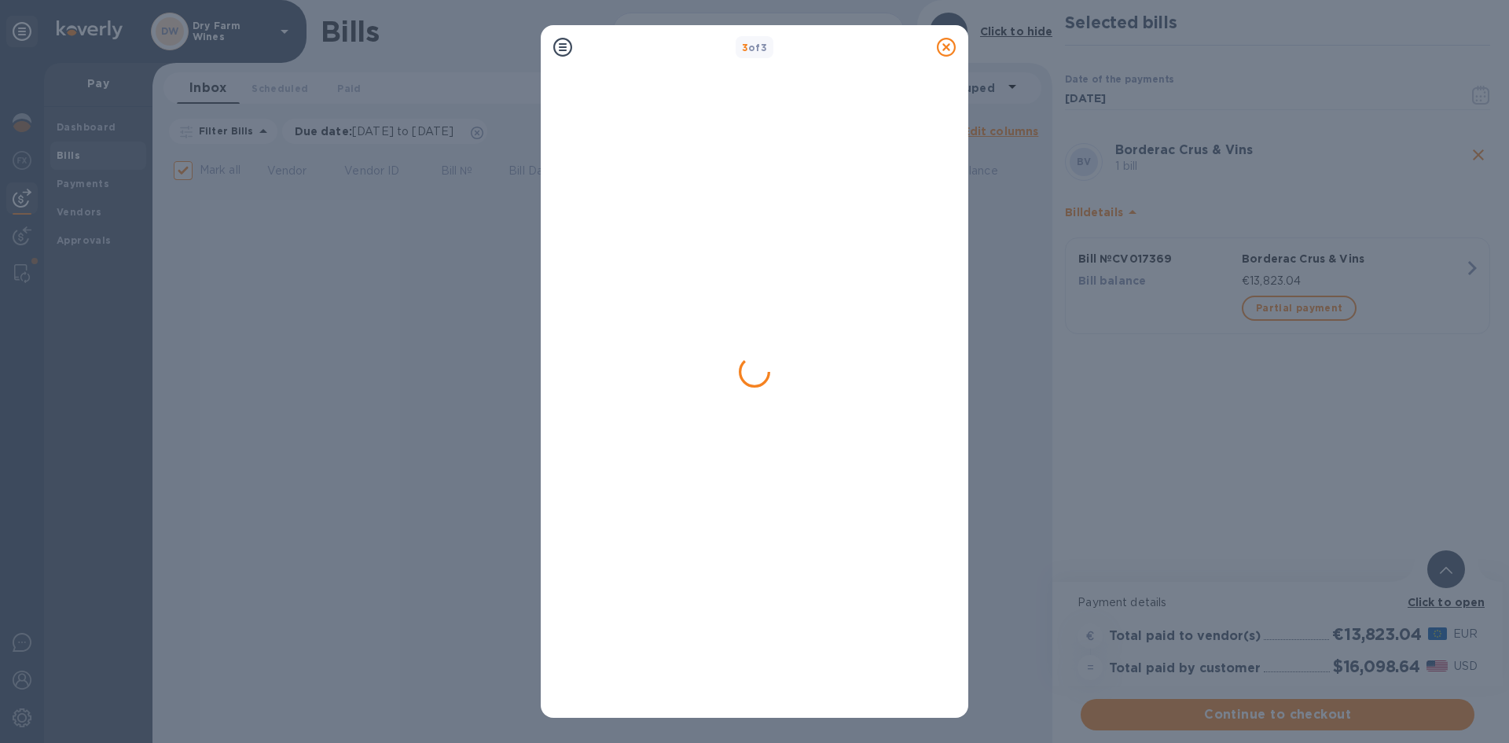
checkbox input "false"
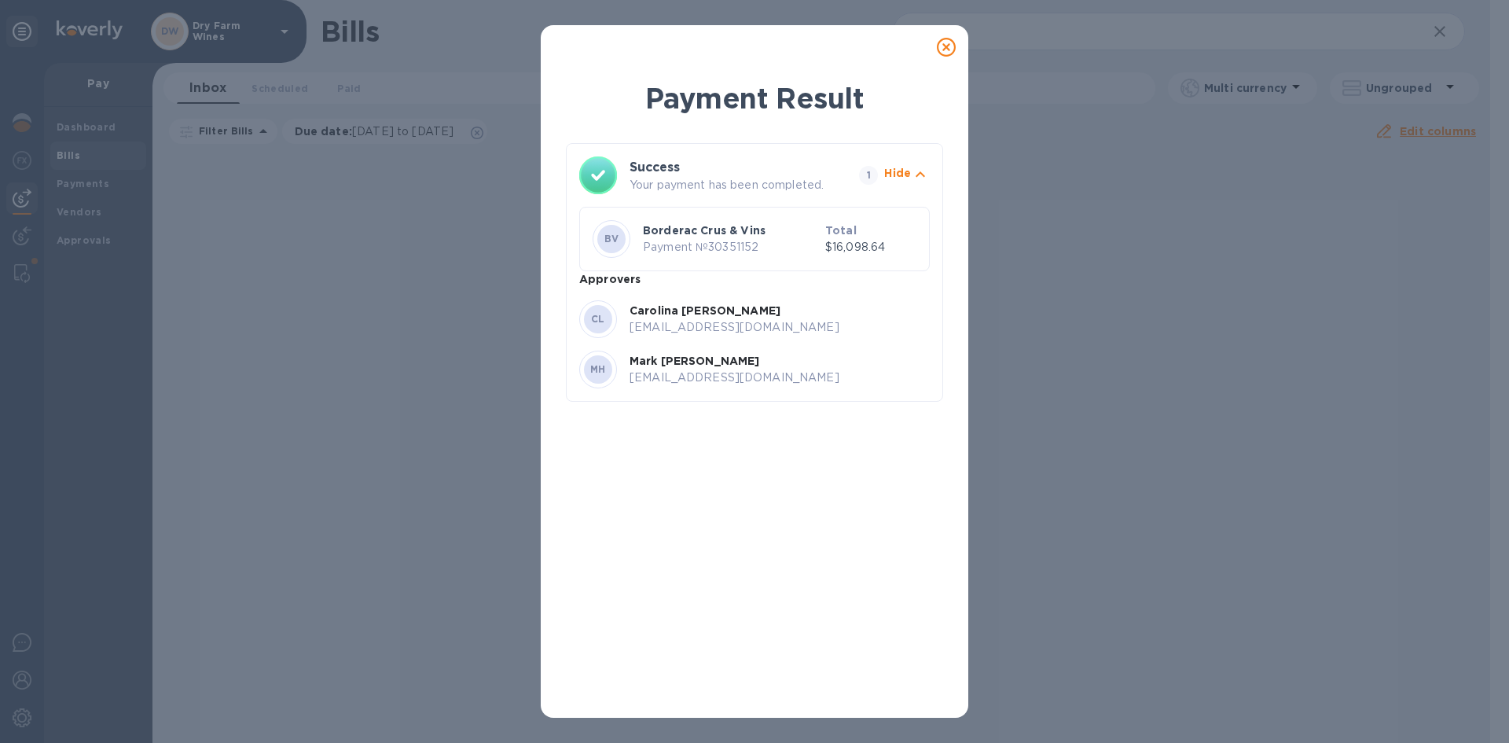
click at [950, 54] on icon at bounding box center [946, 47] width 19 height 19
